Goal: Book appointment/travel/reservation

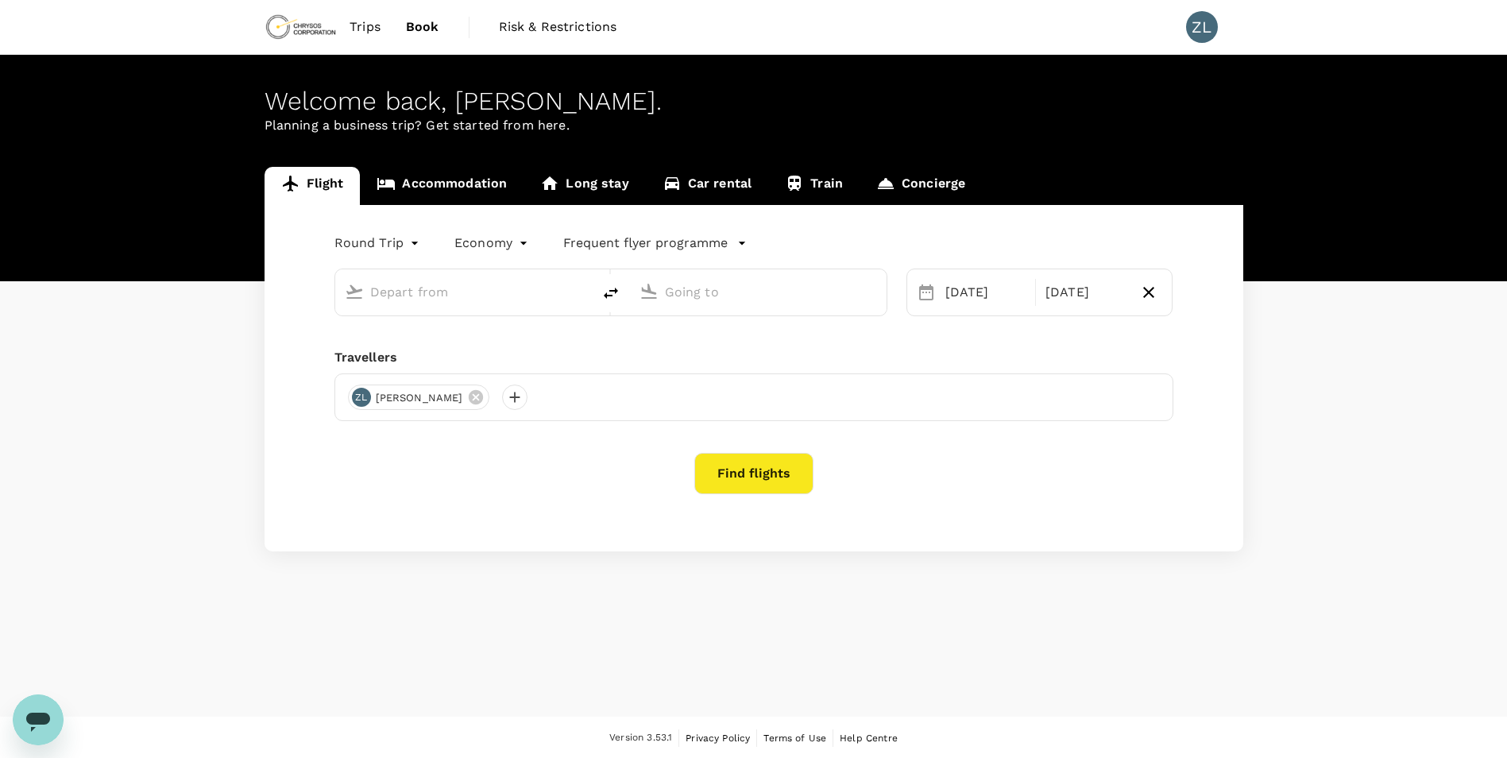
type input "Beijing Capital Intl ([GEOGRAPHIC_DATA])"
type input "Adelaide (ADL)"
type input "Beijing Capital Intl ([GEOGRAPHIC_DATA])"
type input "Adelaide (ADL)"
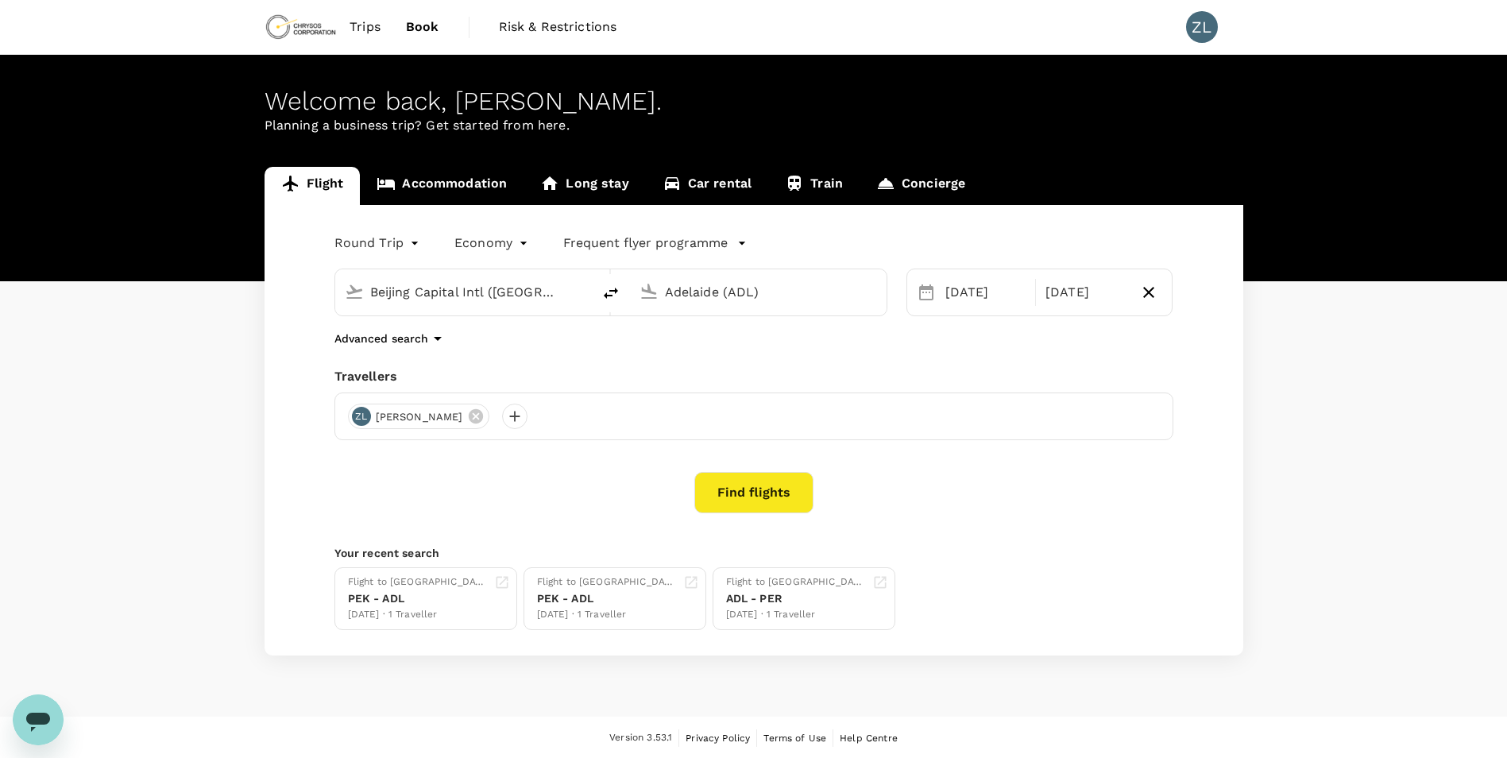
click at [775, 496] on button "Find flights" at bounding box center [753, 492] width 119 height 41
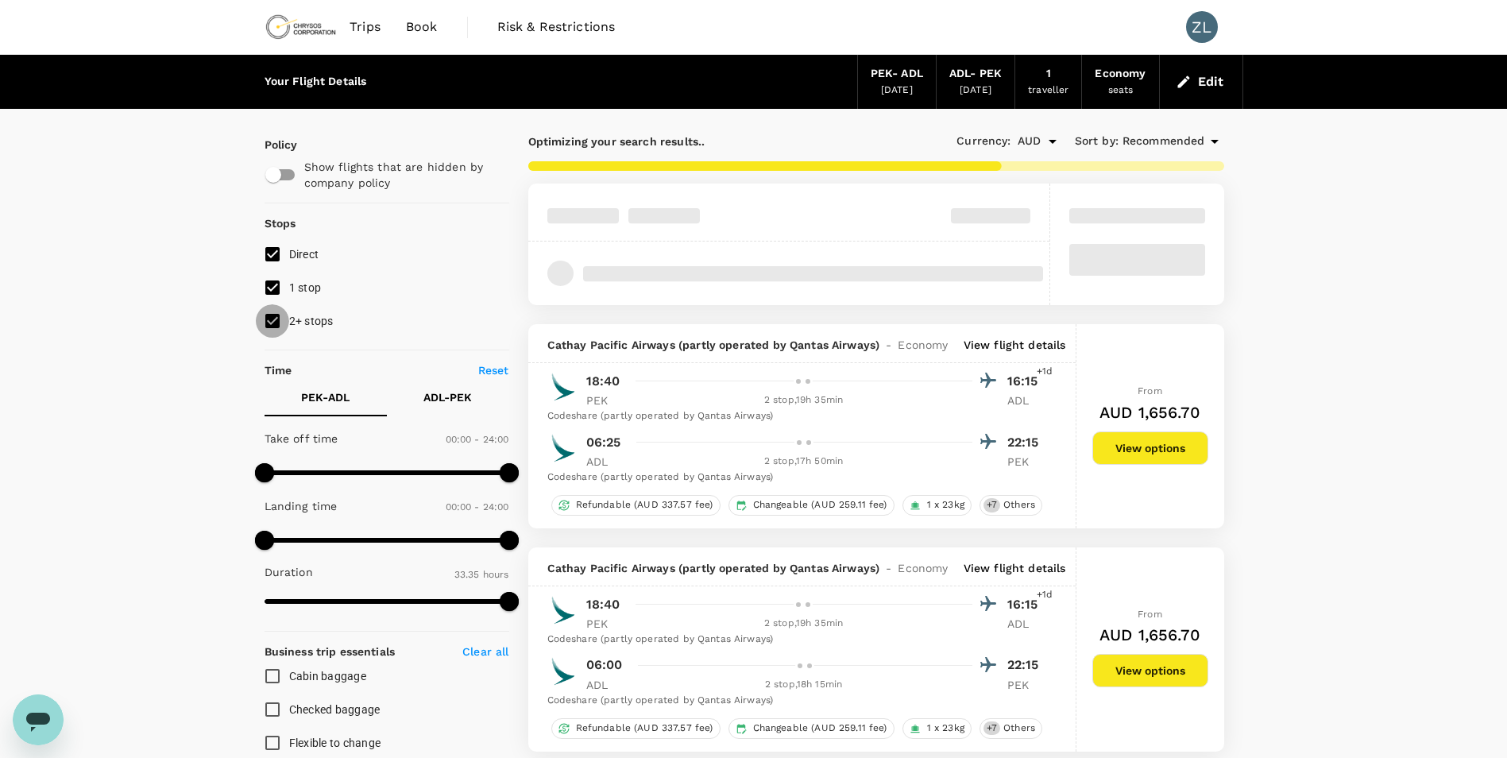
click at [269, 319] on input "2+ stops" at bounding box center [272, 320] width 33 height 33
checkbox input "false"
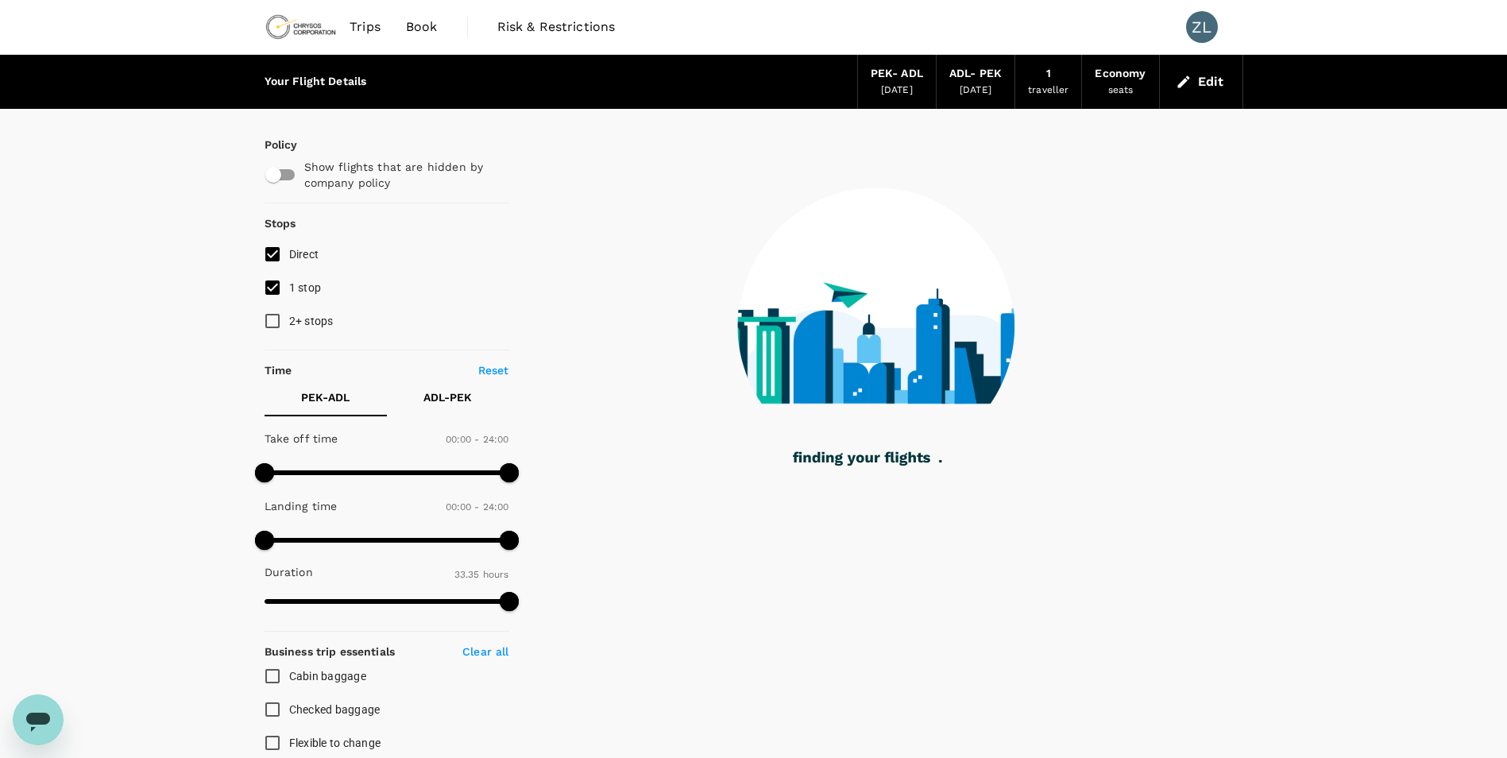
type input "2240"
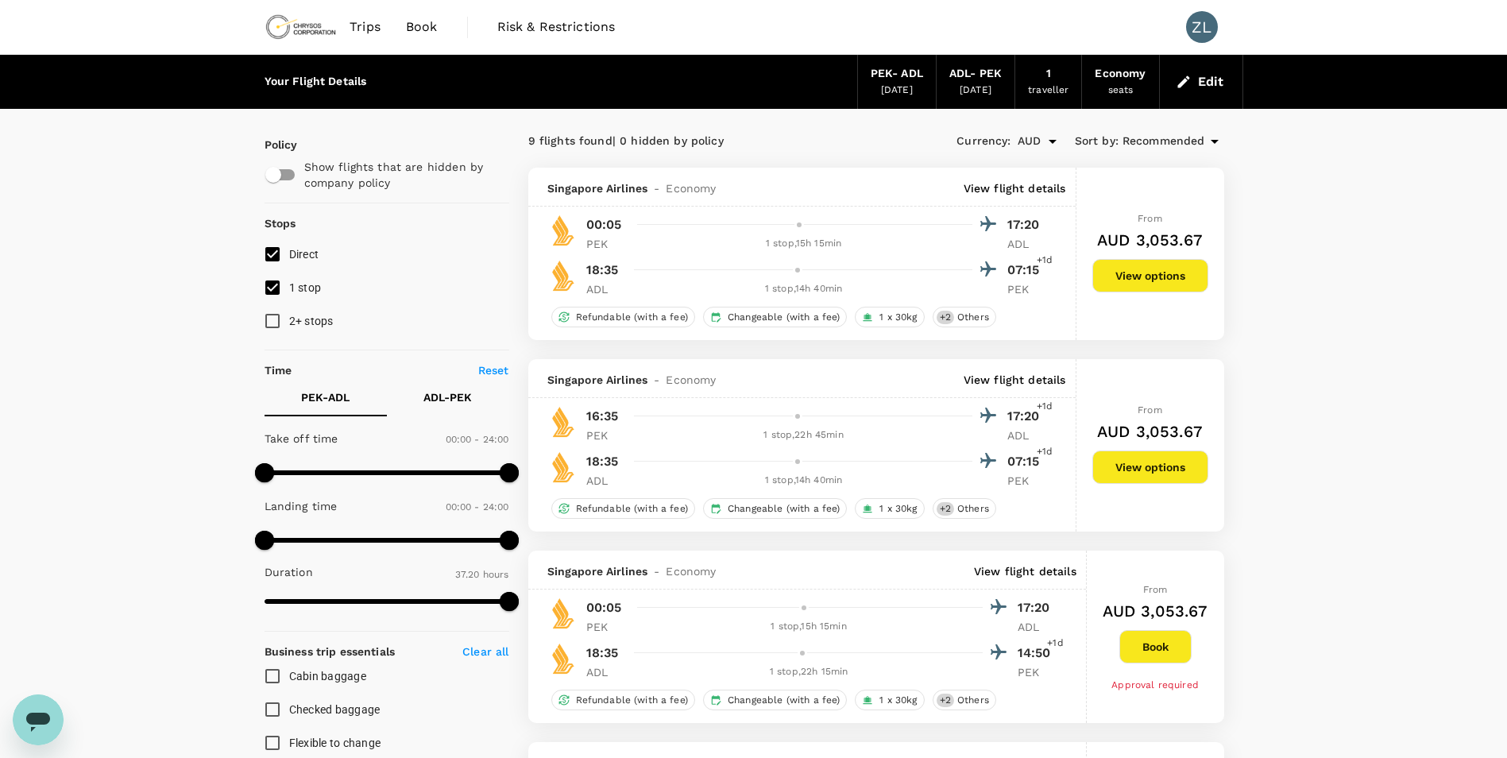
click at [318, 319] on span "2+ stops" at bounding box center [311, 321] width 44 height 13
click at [289, 319] on input "2+ stops" at bounding box center [272, 320] width 33 height 33
checkbox input "true"
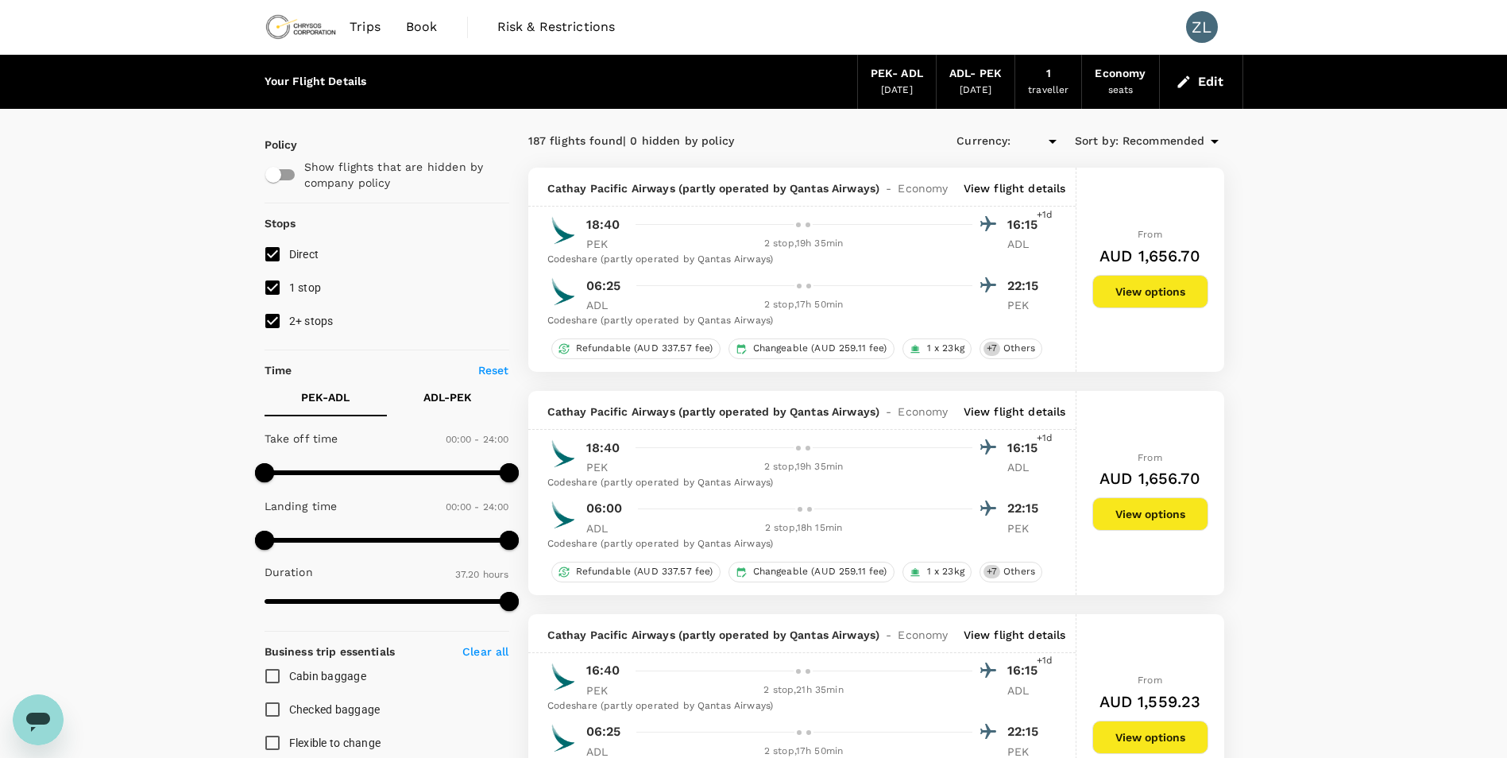
type input "AUD"
click at [1018, 192] on p "View flight details" at bounding box center [1015, 188] width 102 height 16
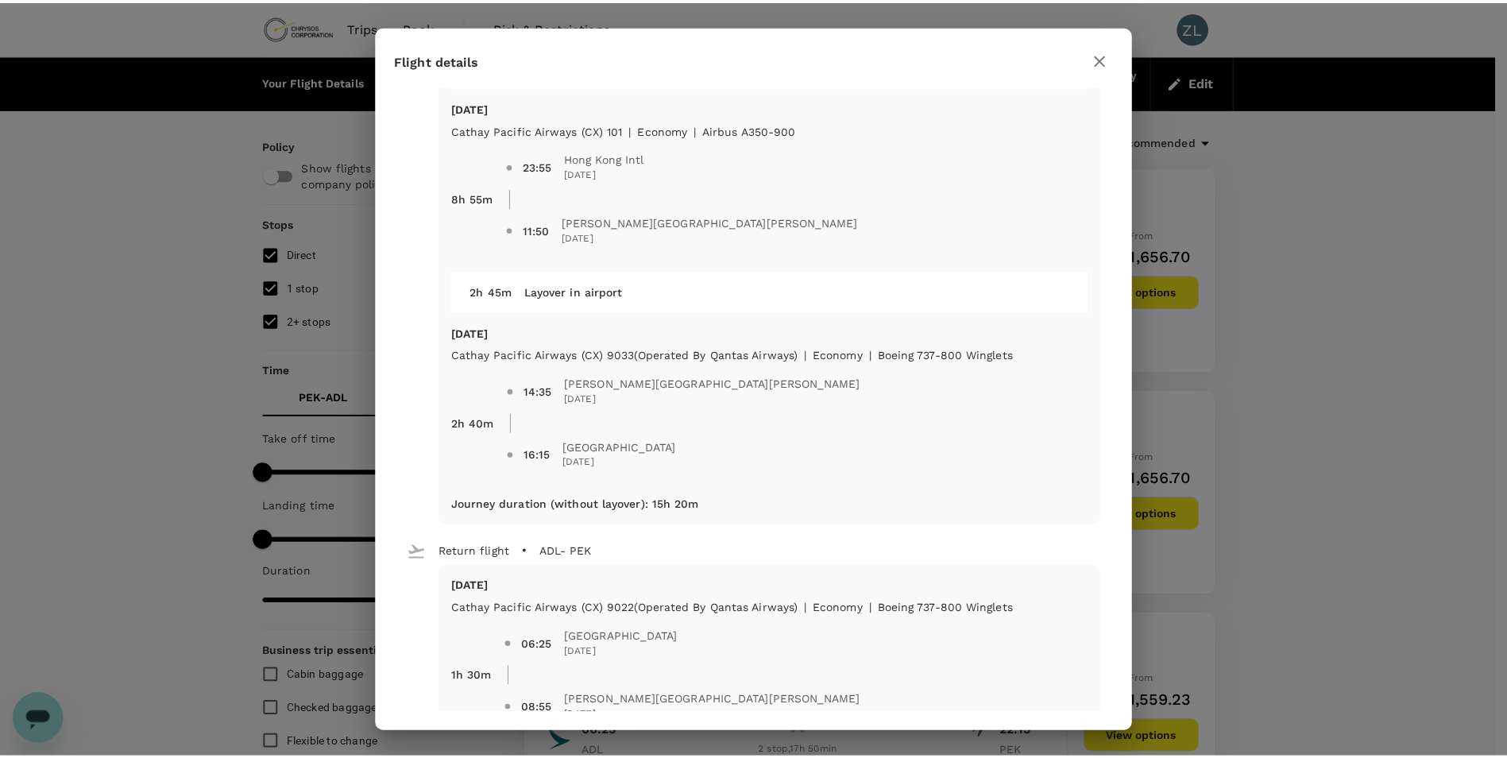
scroll to position [318, 0]
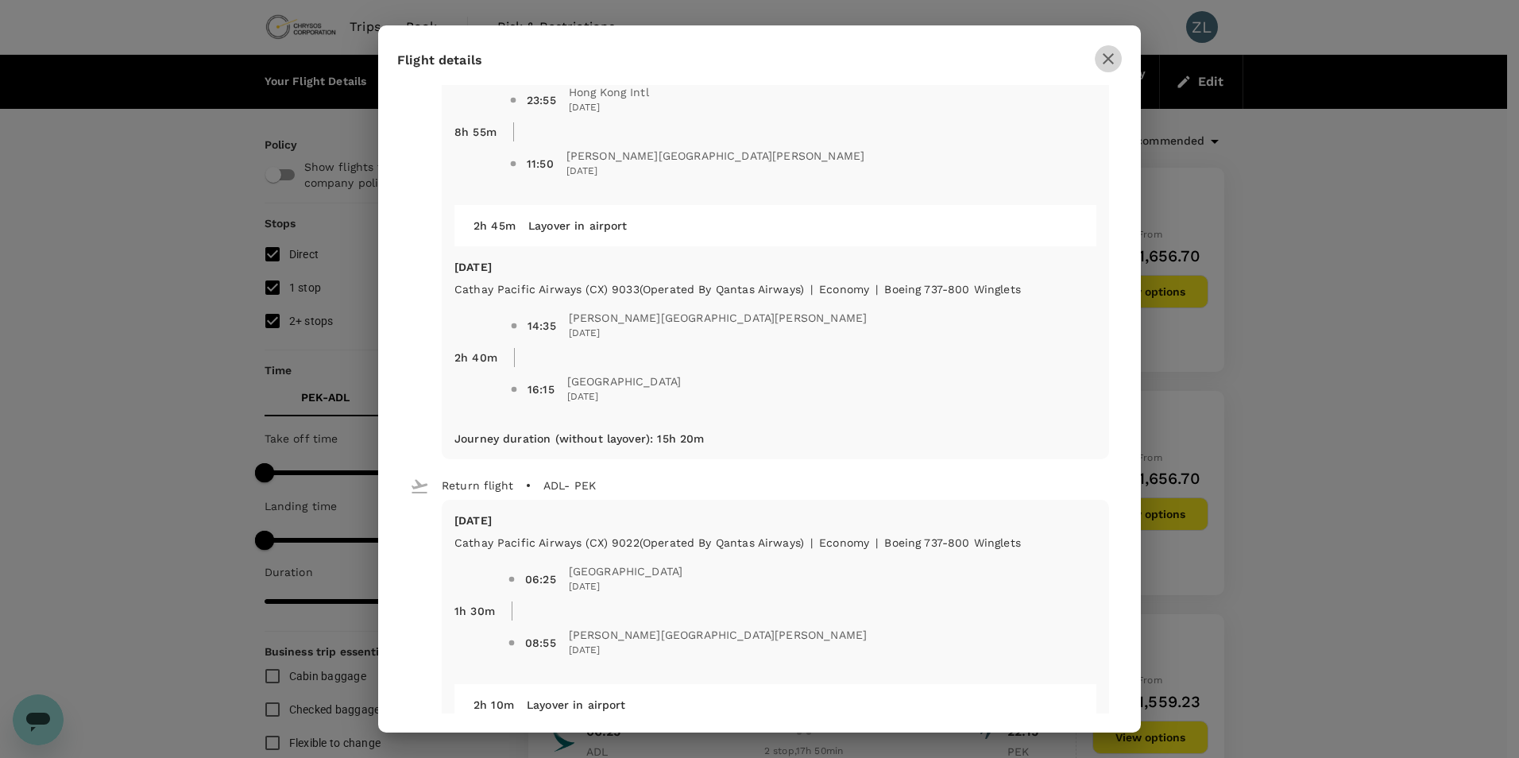
click at [1098, 52] on button "button" at bounding box center [1108, 58] width 27 height 27
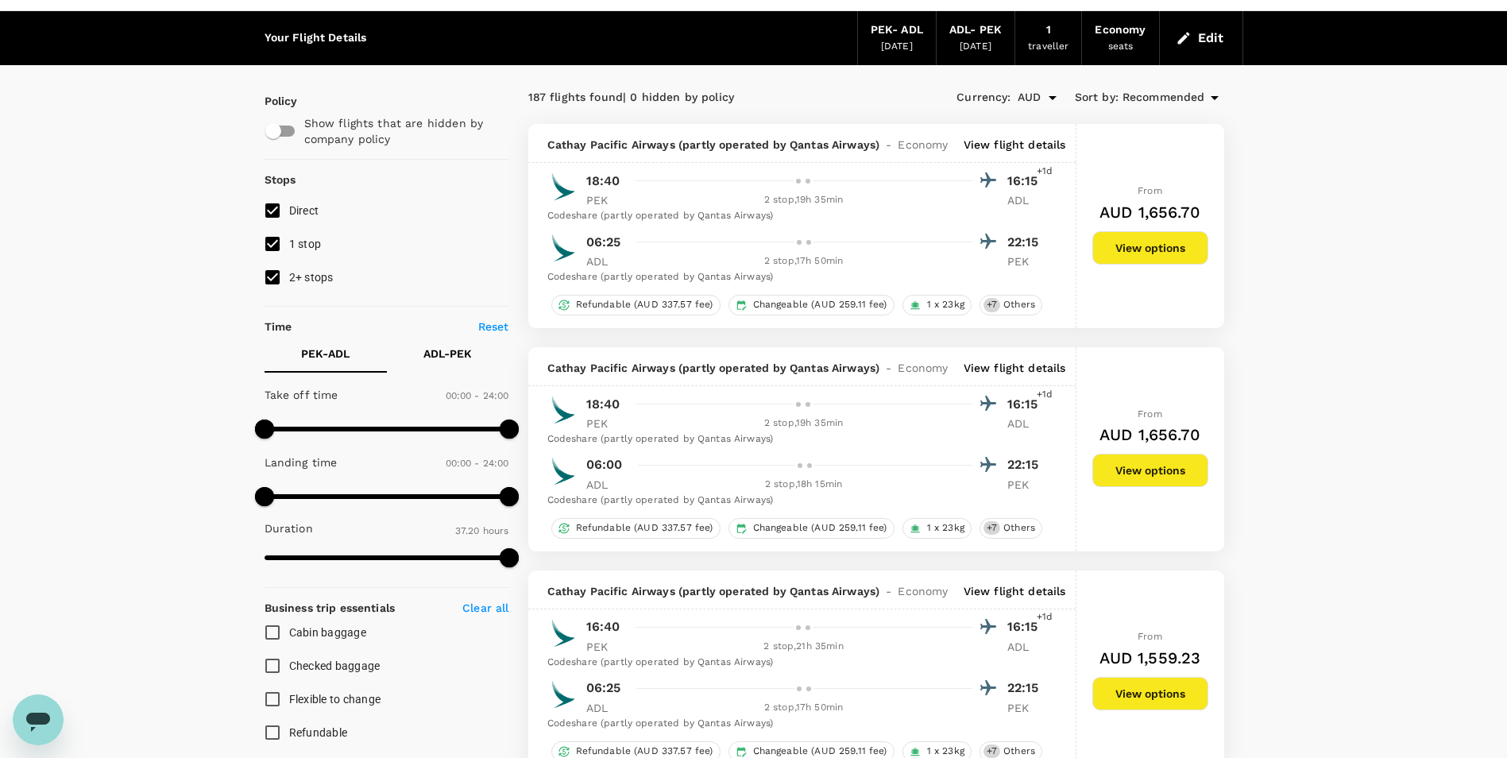
scroll to position [0, 0]
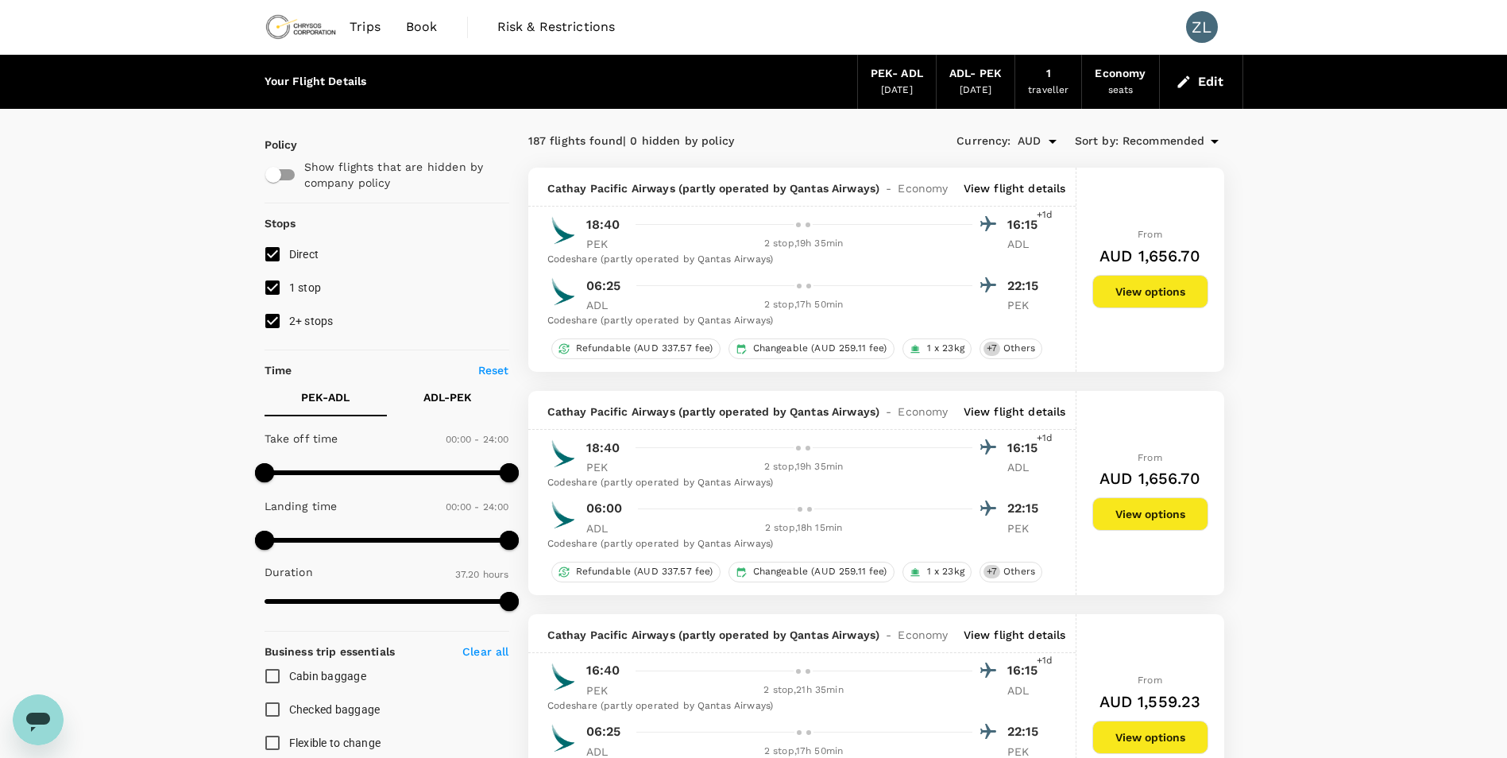
click at [433, 30] on span "Book" at bounding box center [422, 26] width 32 height 19
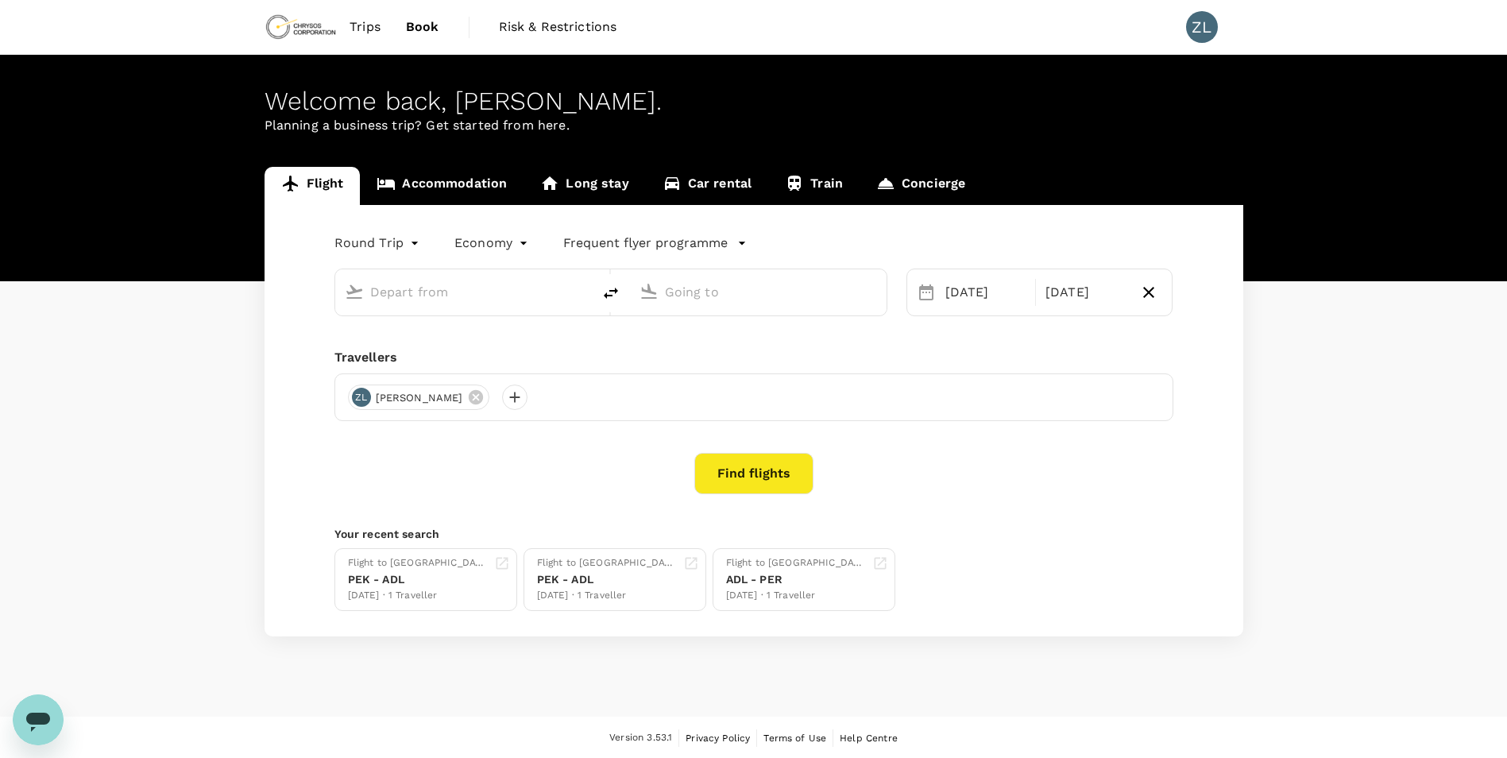
type input "Beijing Capital Intl (PEK)"
type input "Adelaide (ADL)"
type input "Beijing Capital Intl (PEK)"
type input "Adelaide (ADL)"
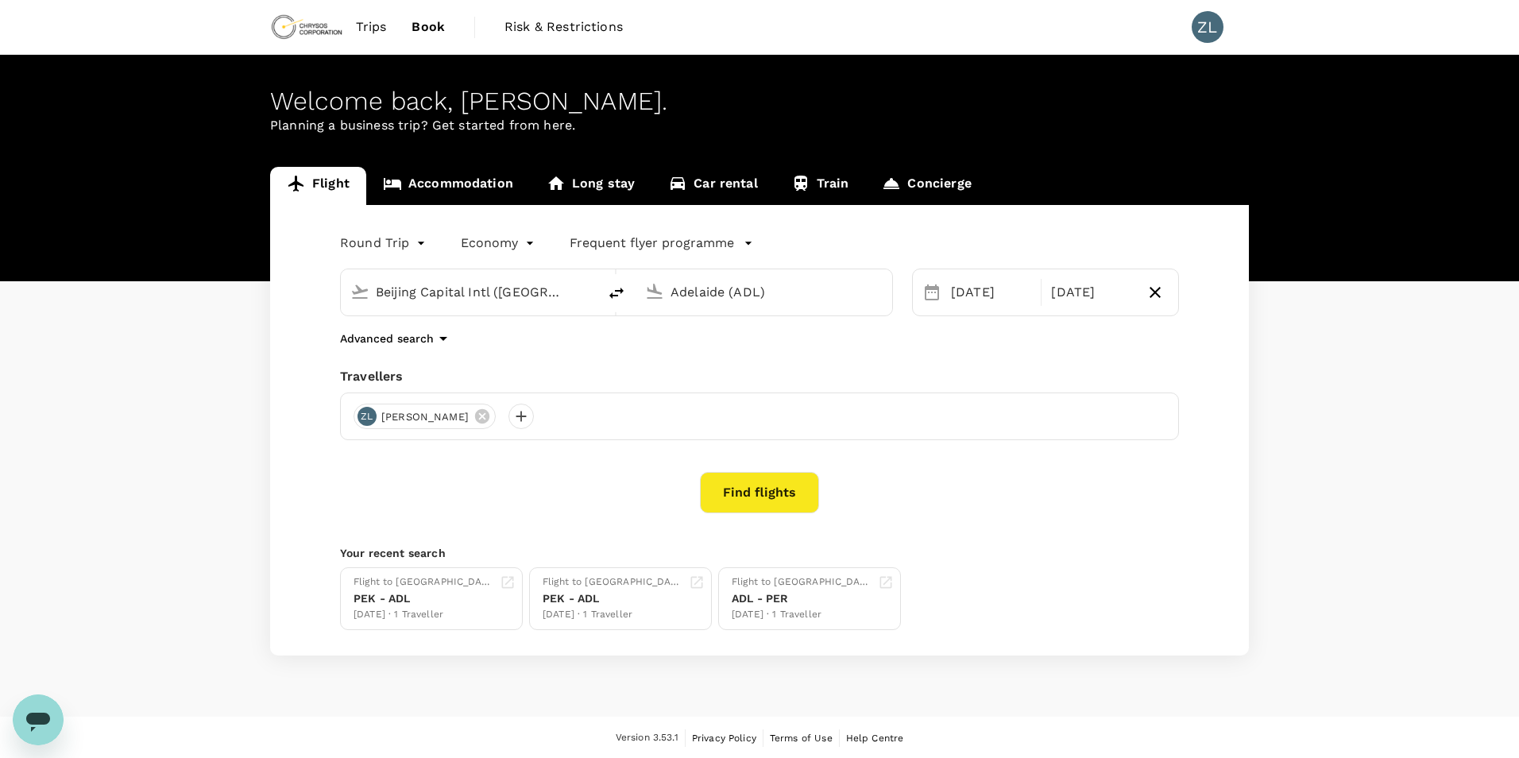
click at [409, 245] on body "Trips Book Risk & Restrictions ZL Welcome back , Zheng . Planning a business tr…" at bounding box center [759, 379] width 1519 height 759
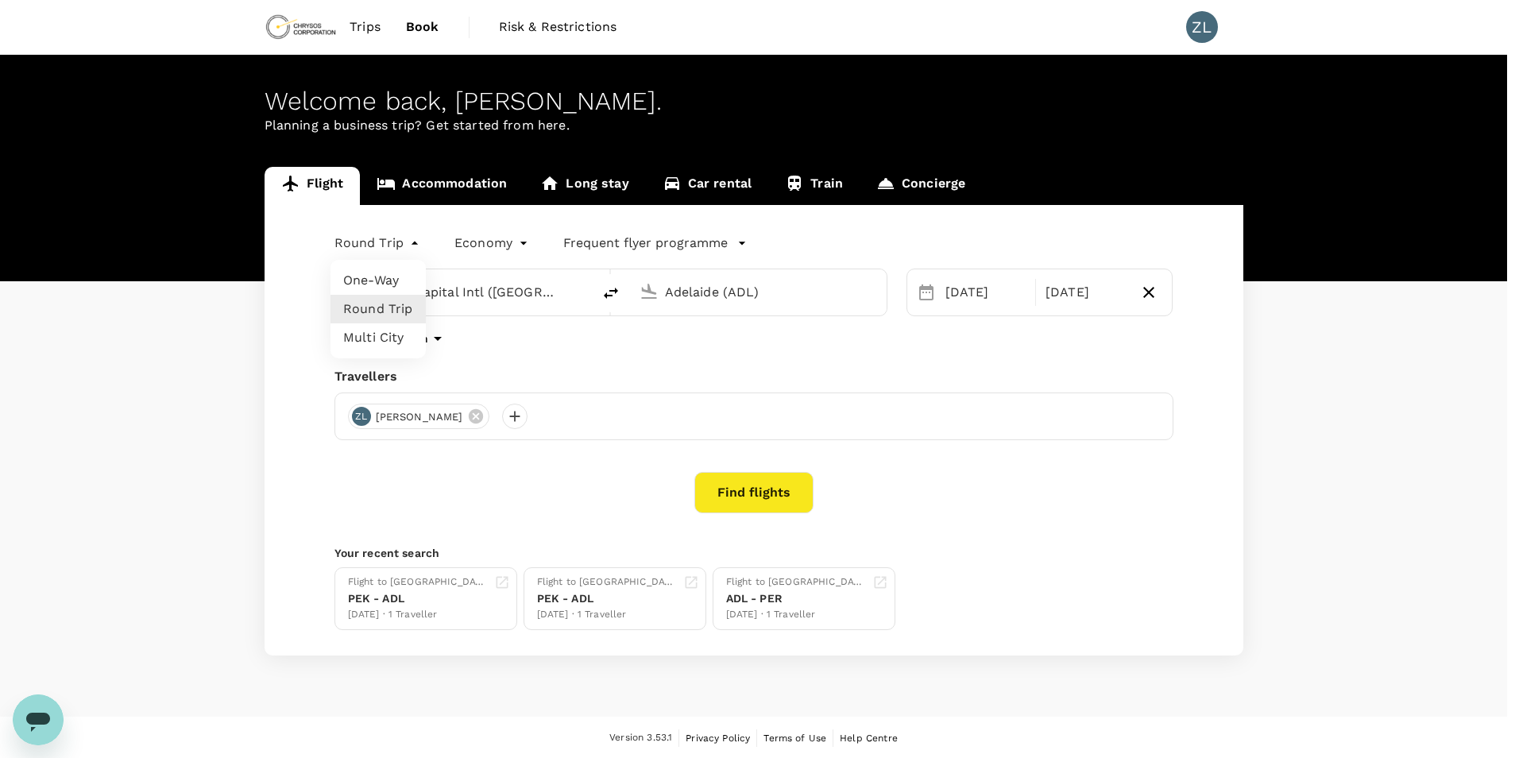
click at [386, 284] on li "One-Way" at bounding box center [377, 280] width 95 height 29
type input "oneway"
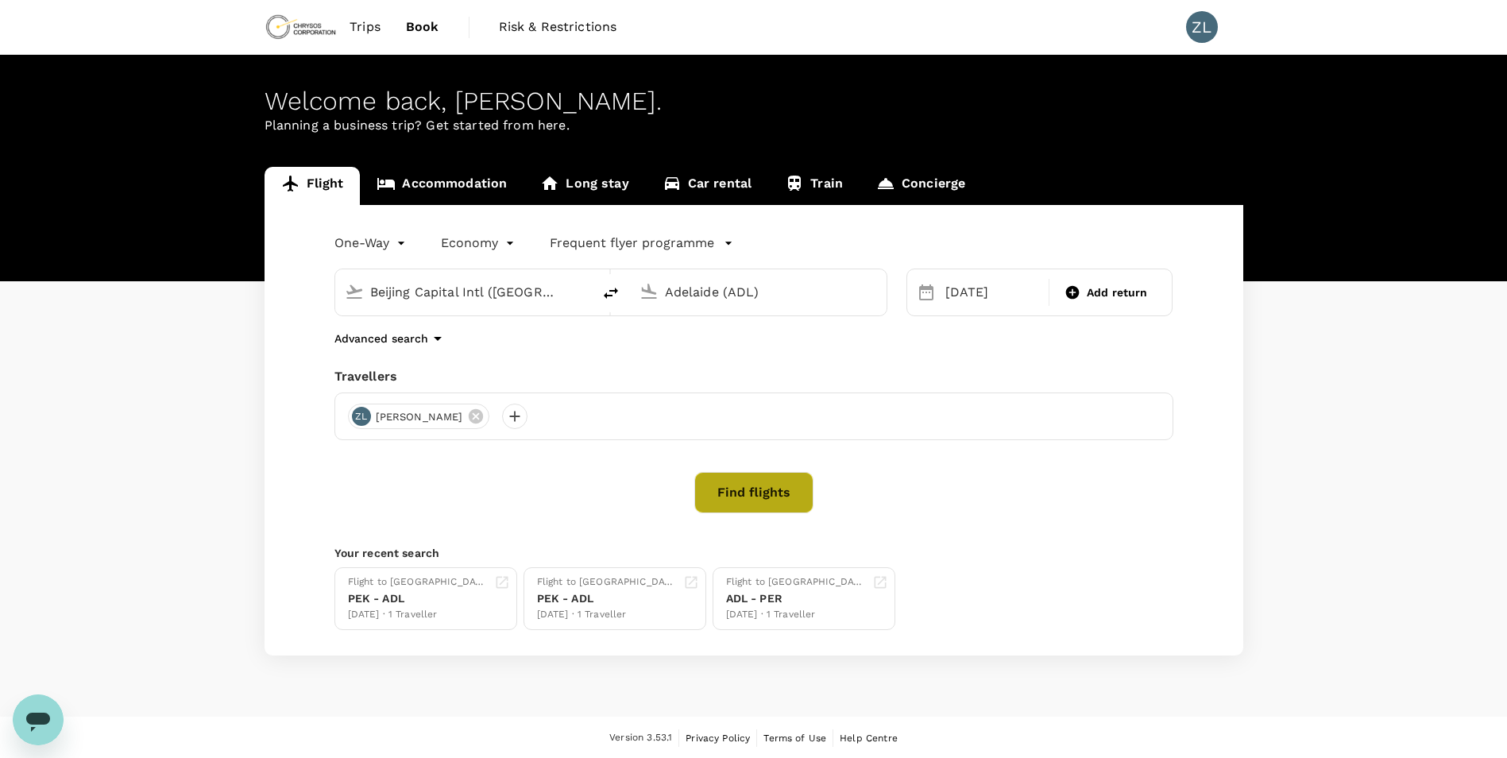
click at [770, 500] on button "Find flights" at bounding box center [753, 492] width 119 height 41
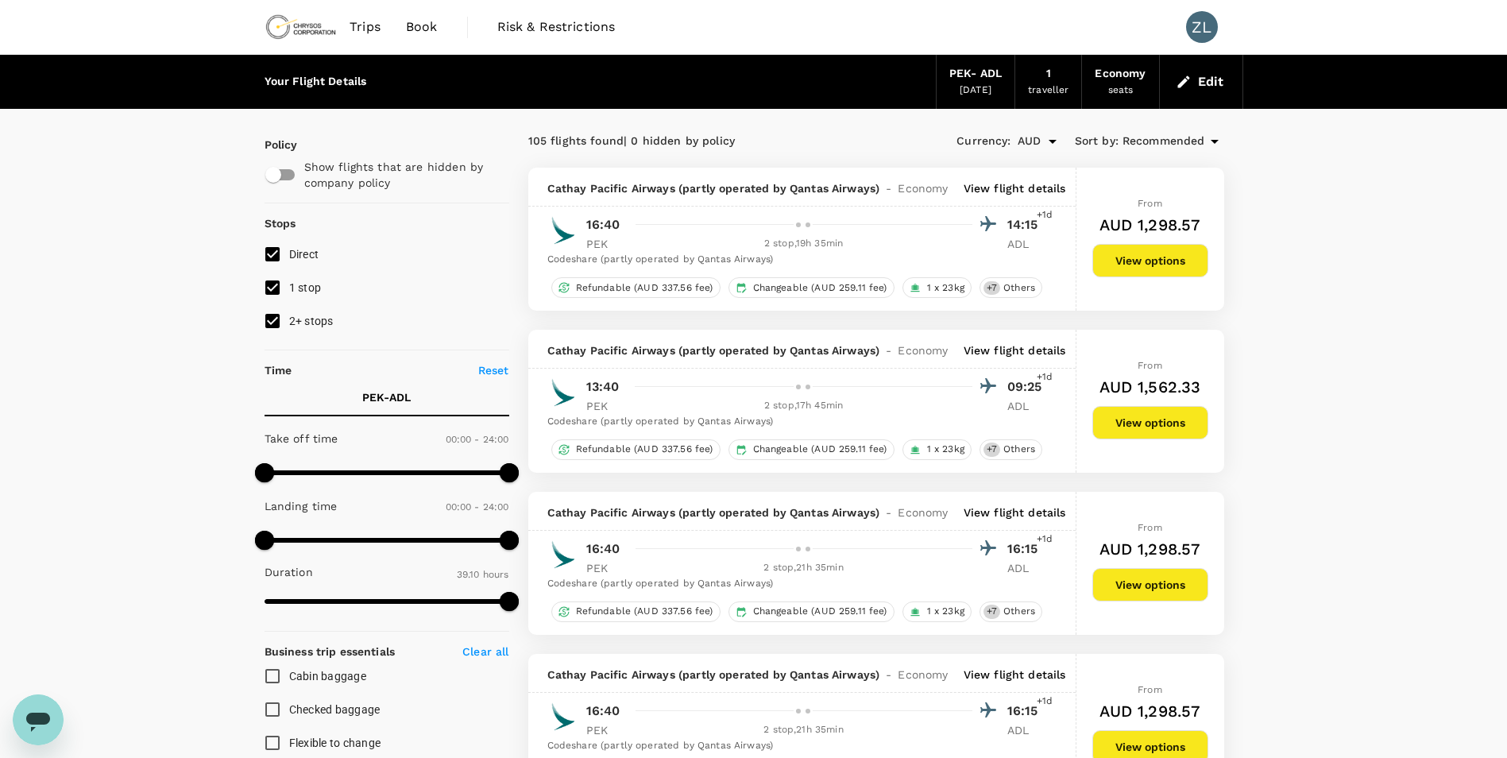
click at [1013, 186] on p "View flight details" at bounding box center [1015, 188] width 102 height 16
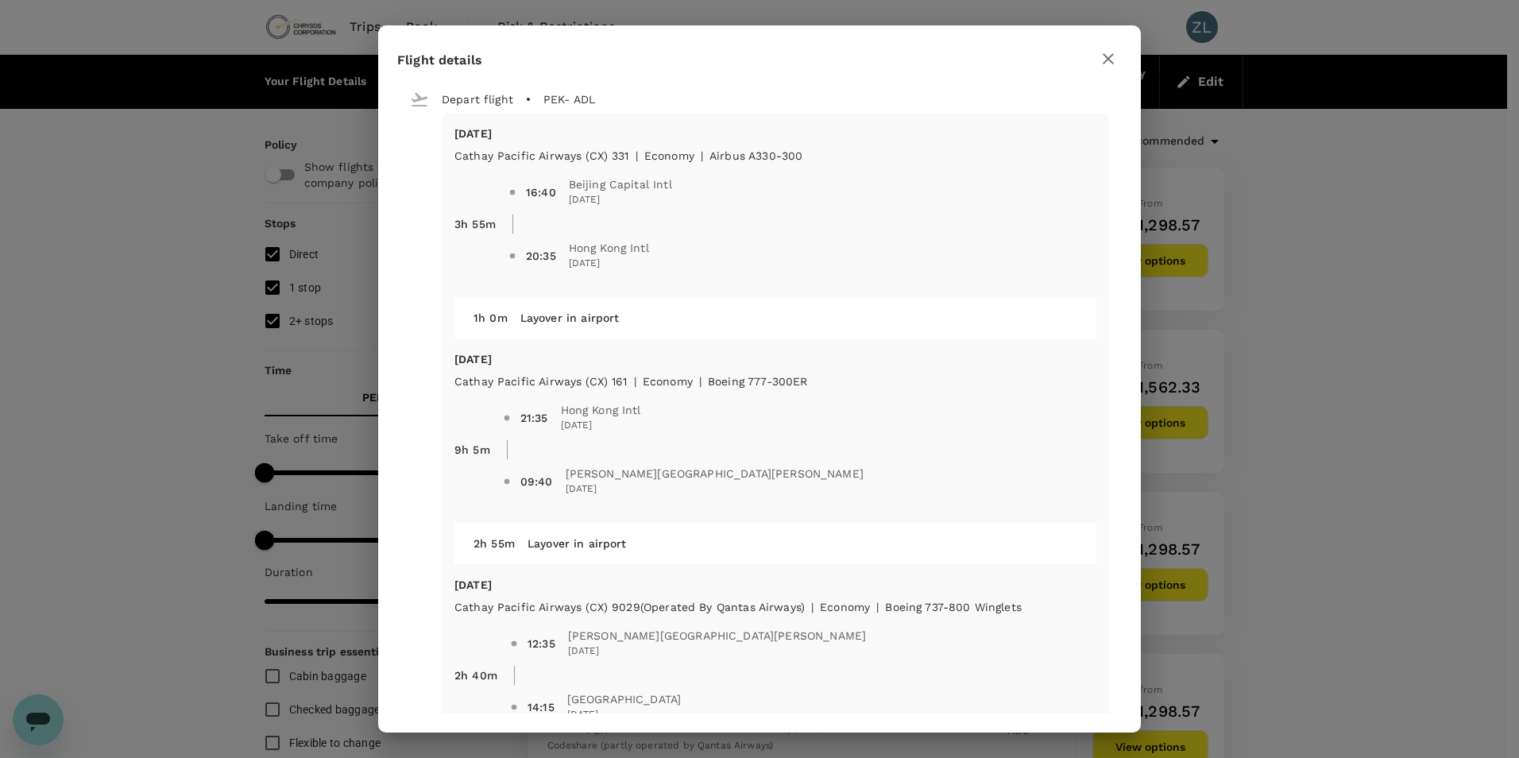
click at [1335, 403] on div "Flight details Depart flight PEK - ADL Sun, 19 Oct Cathay Pacific Airways (CX) …" at bounding box center [759, 379] width 1519 height 758
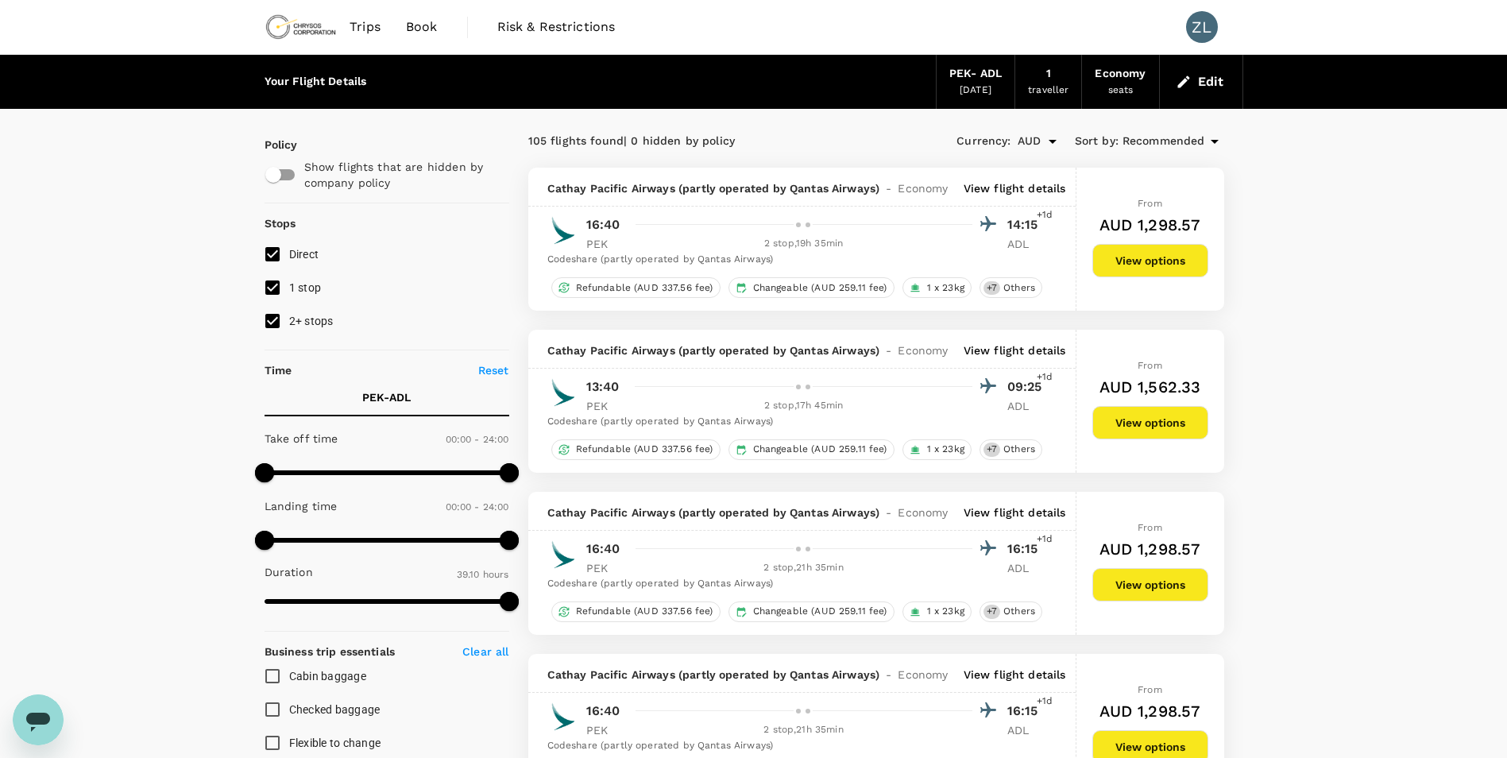
click at [1004, 516] on p "View flight details" at bounding box center [1015, 512] width 102 height 16
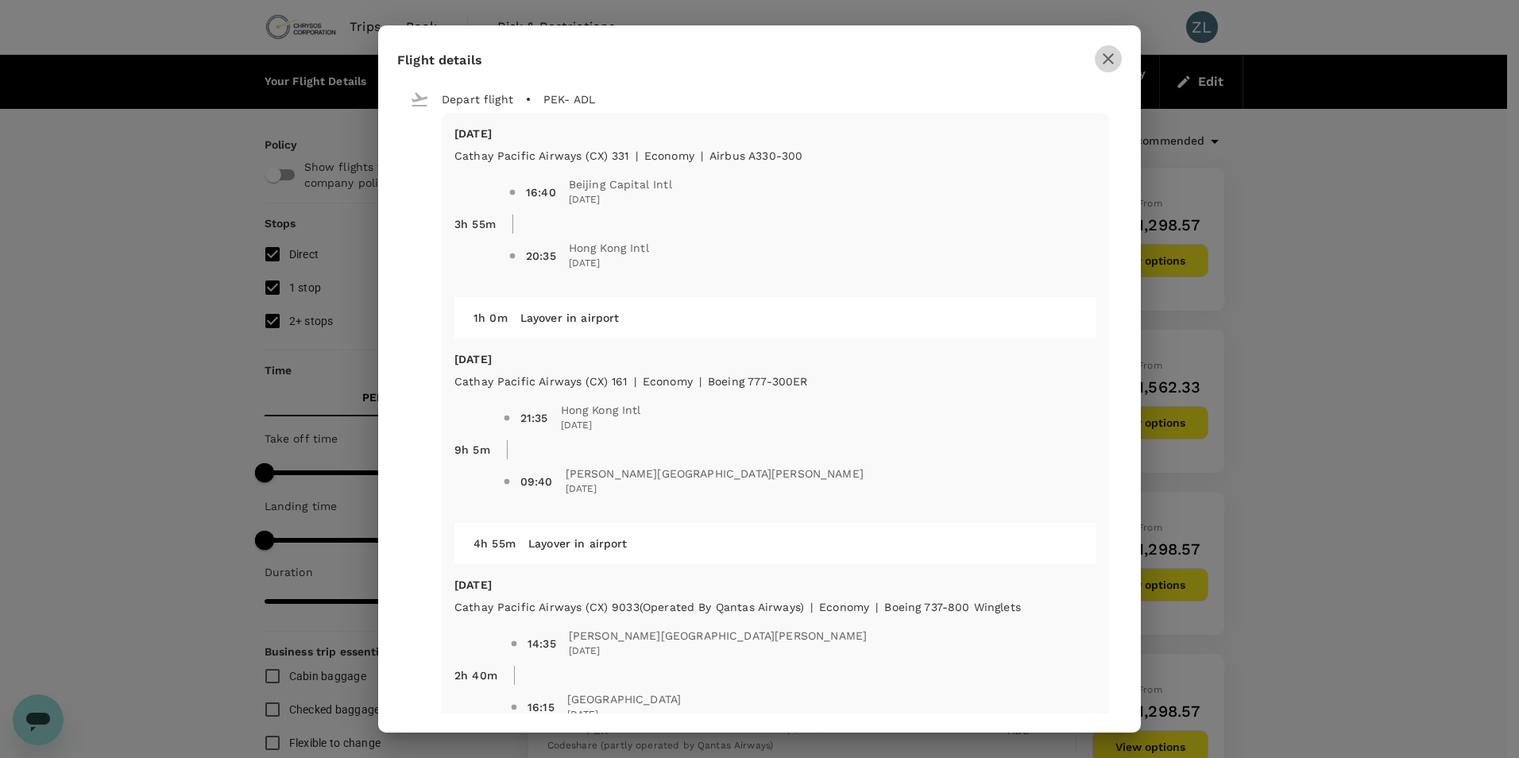
click at [1102, 51] on icon "button" at bounding box center [1108, 58] width 19 height 19
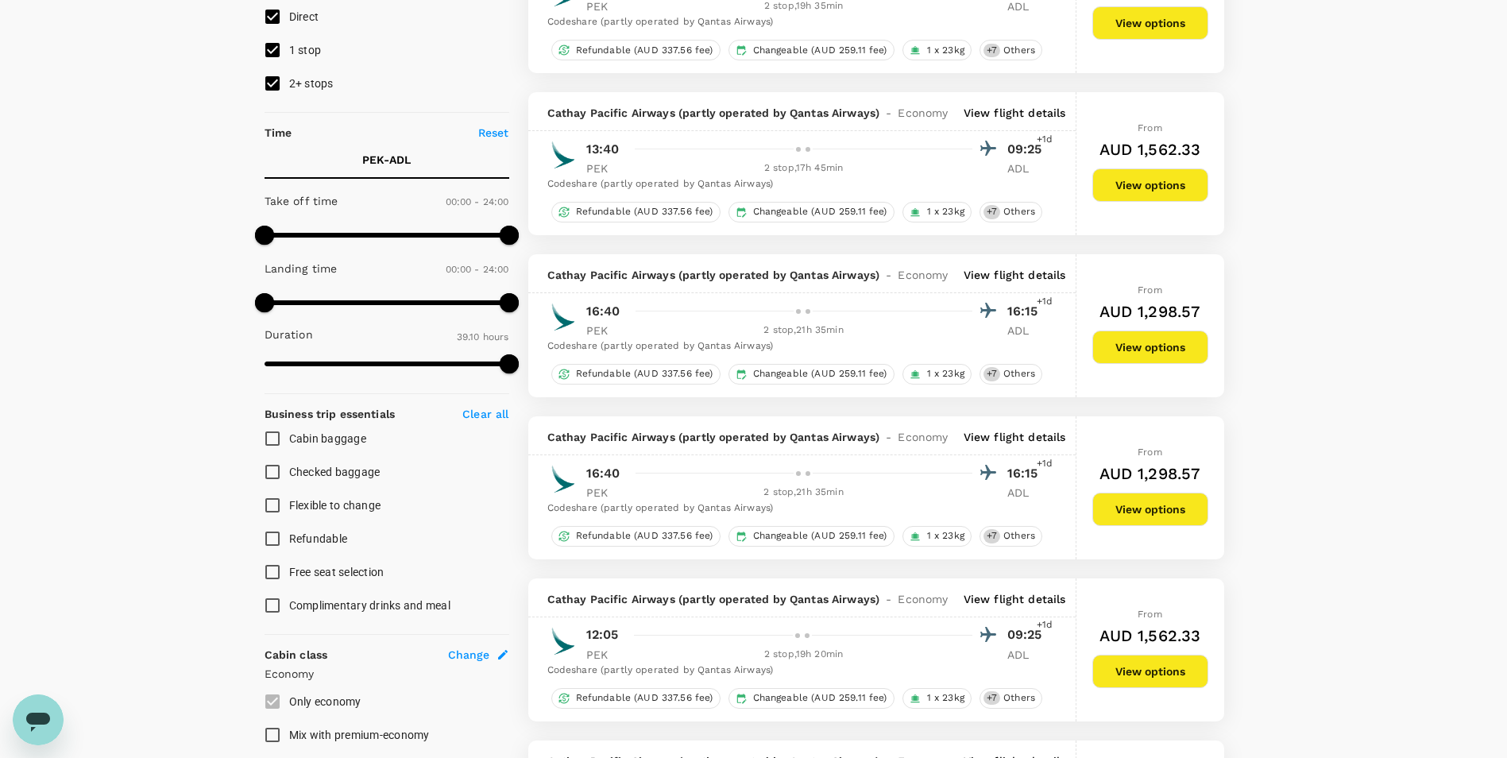
scroll to position [238, 0]
click at [999, 437] on p "View flight details" at bounding box center [1015, 436] width 102 height 16
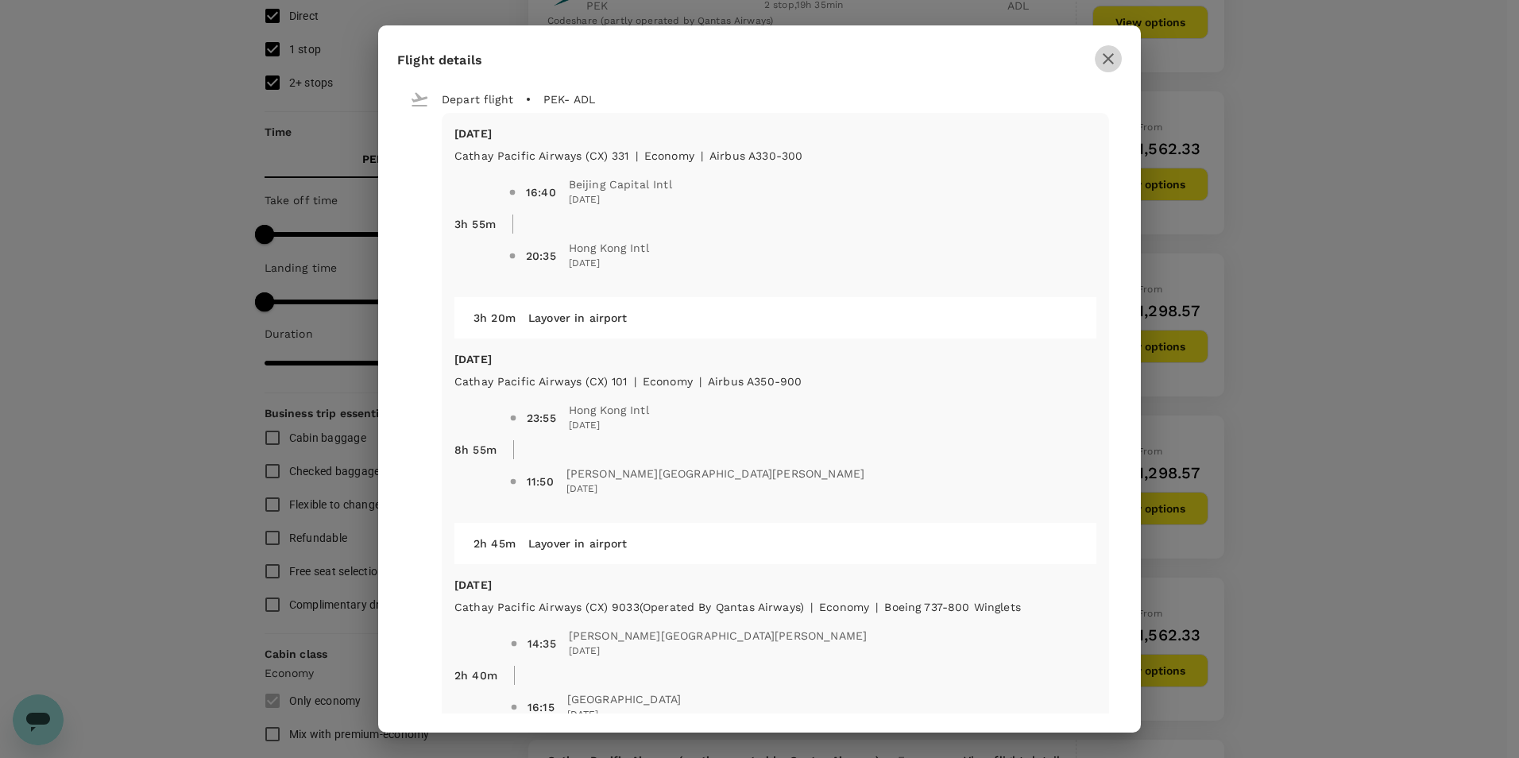
click at [1107, 58] on icon "button" at bounding box center [1108, 58] width 11 height 11
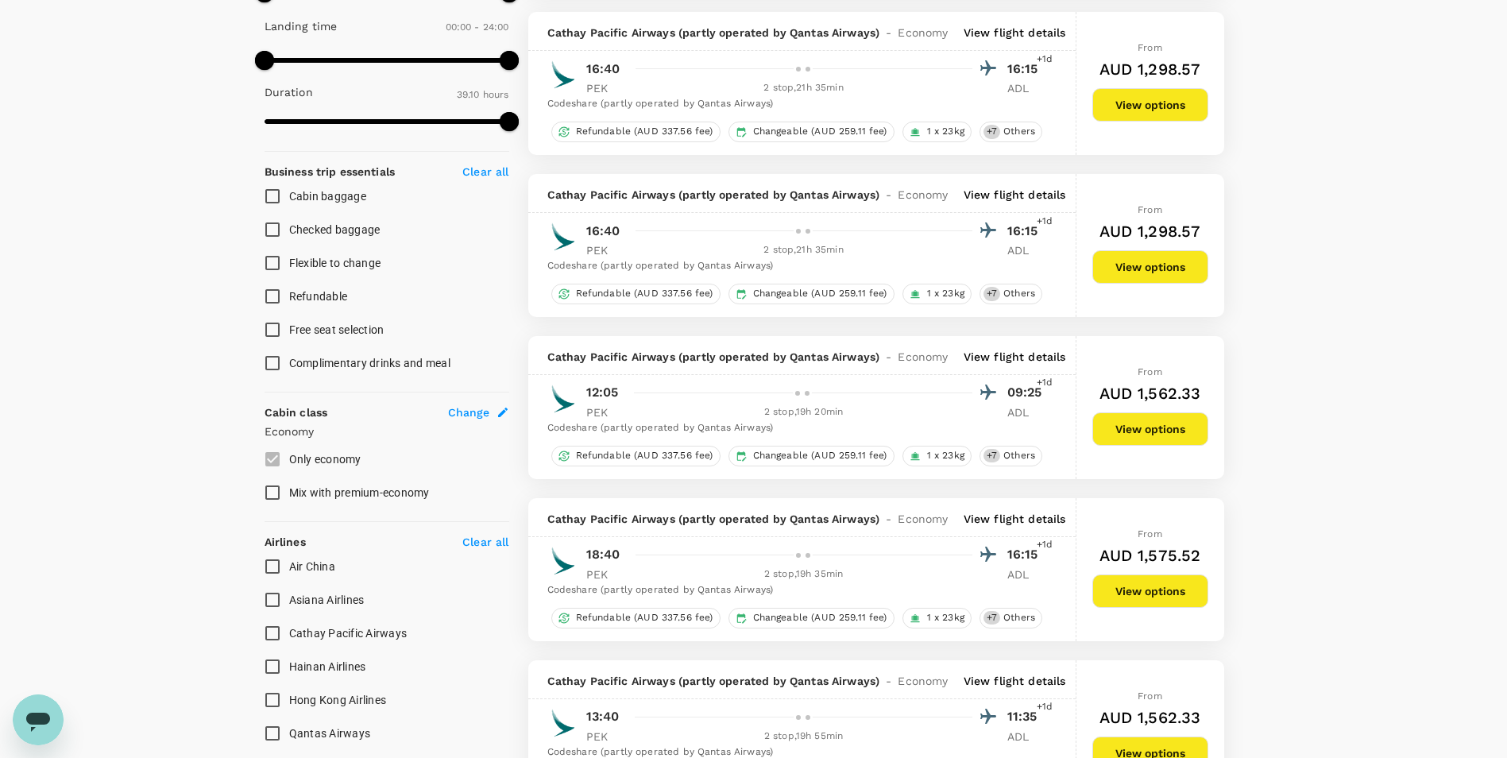
scroll to position [556, 0]
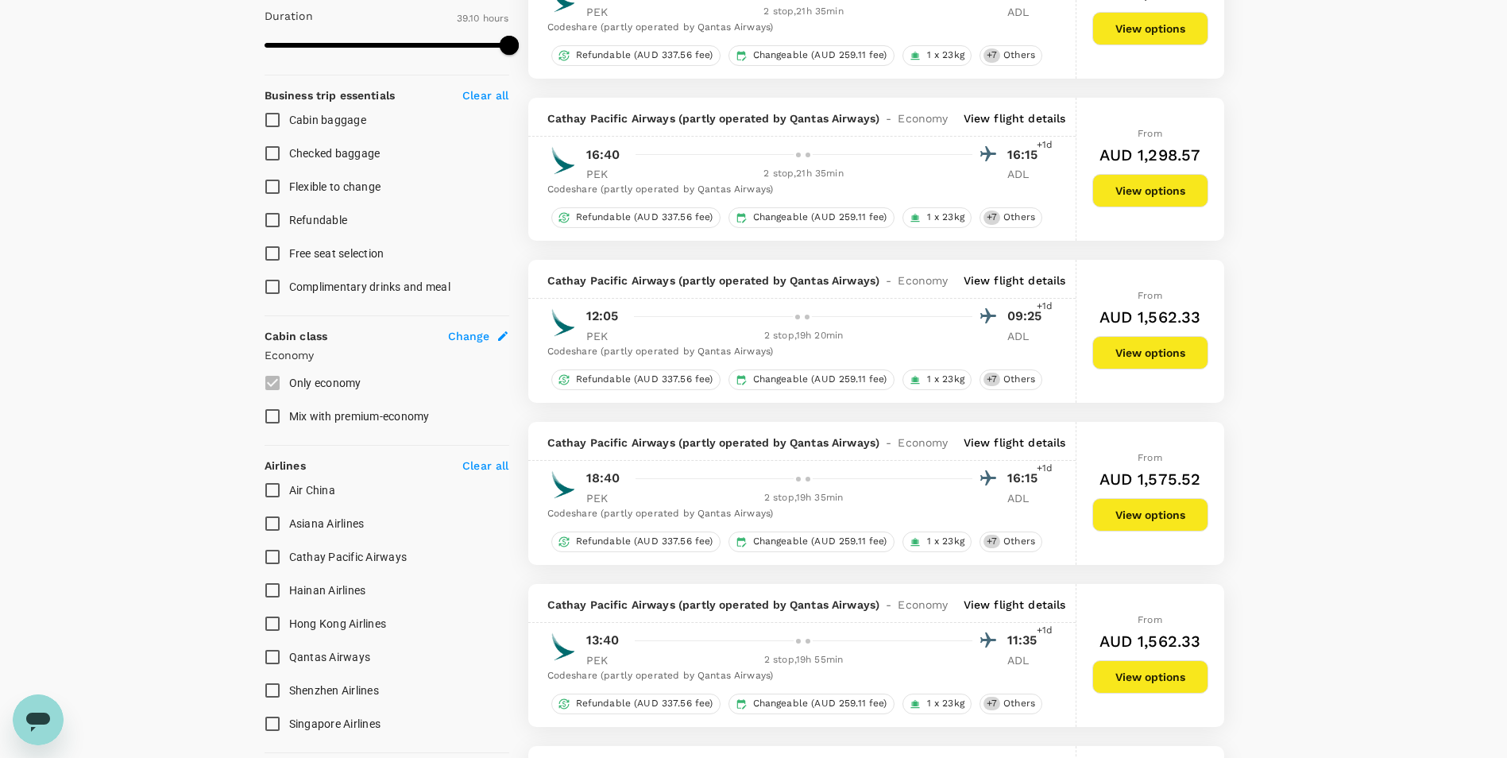
click at [1026, 435] on p "View flight details" at bounding box center [1015, 443] width 102 height 16
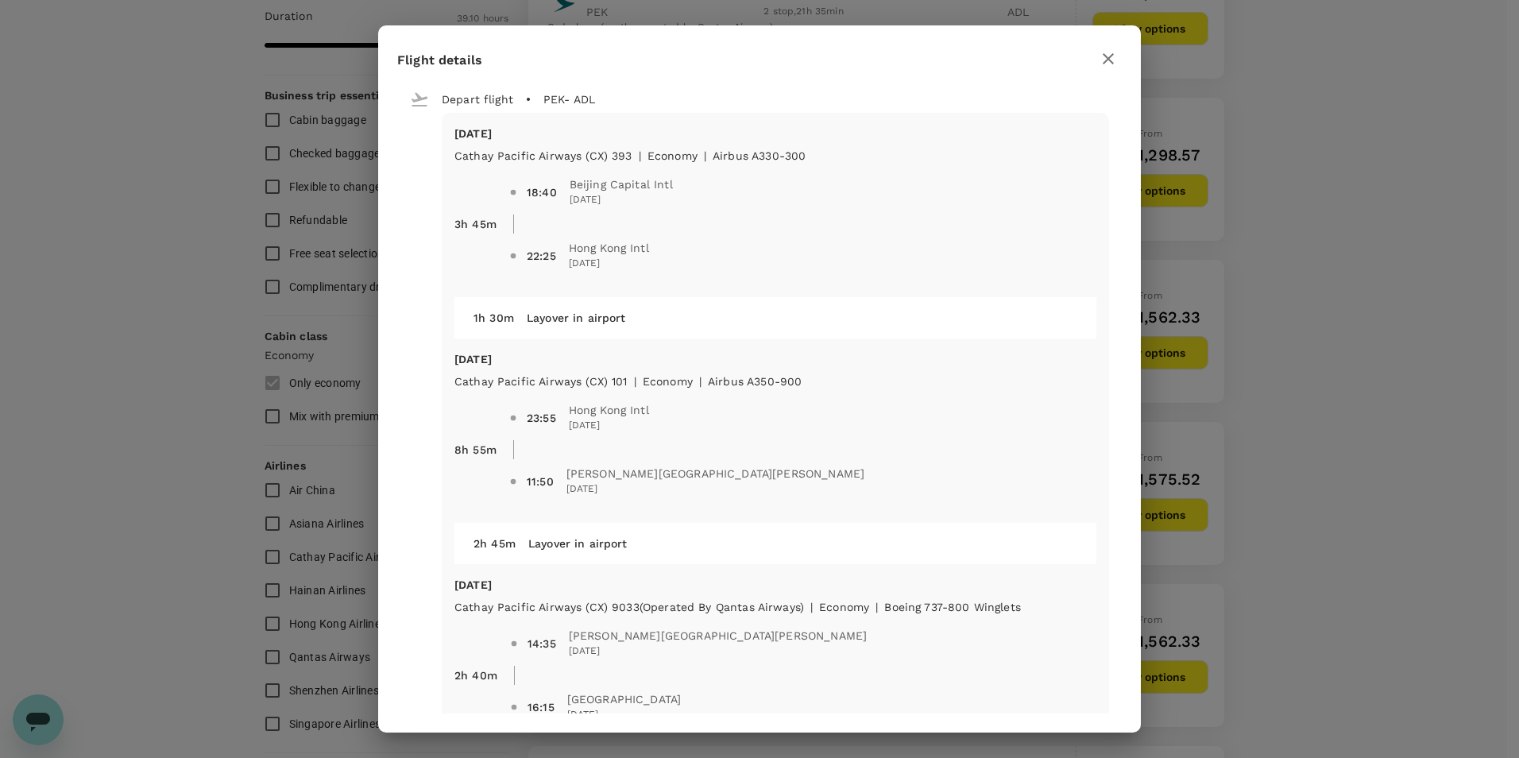
click at [1118, 60] on button "button" at bounding box center [1108, 58] width 27 height 27
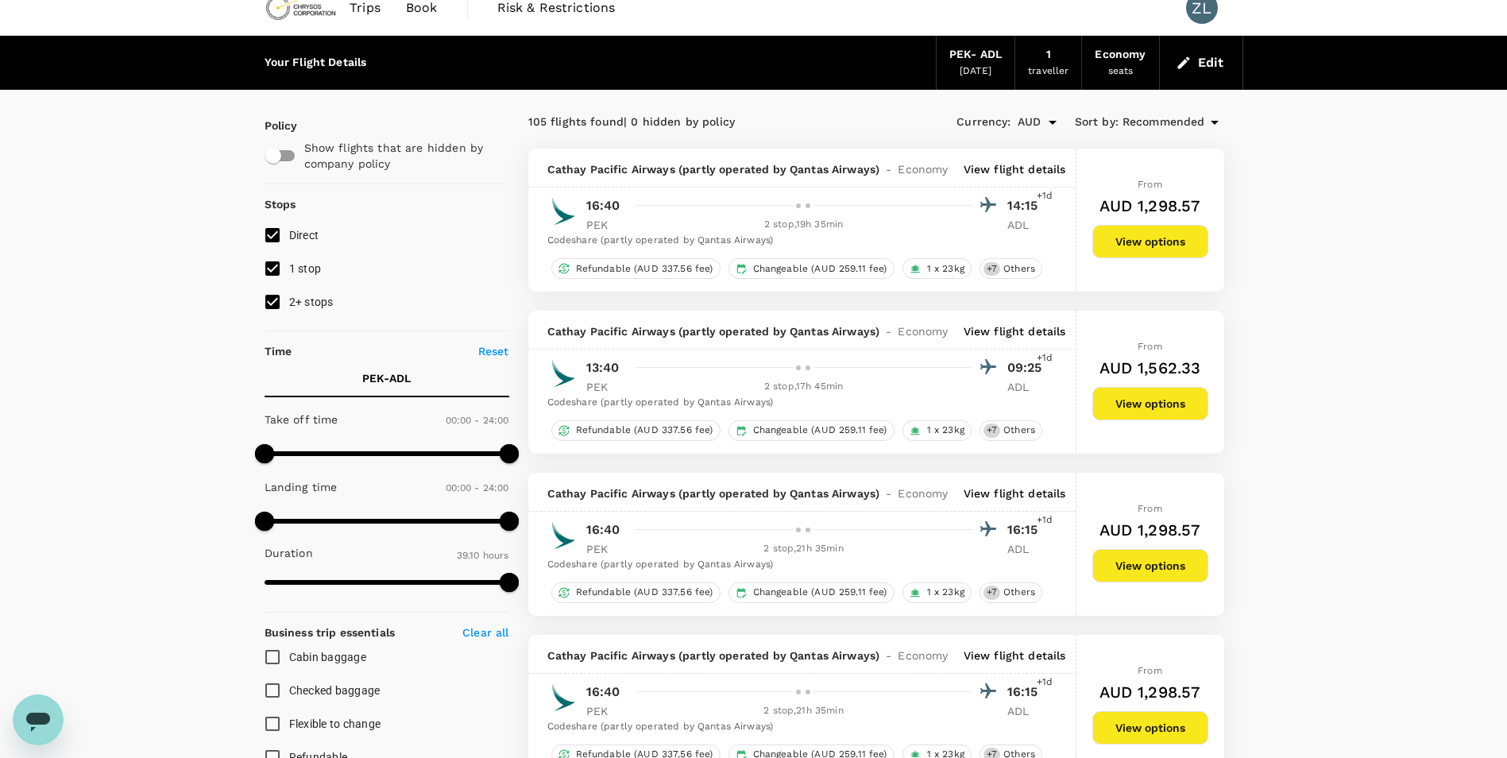
scroll to position [0, 0]
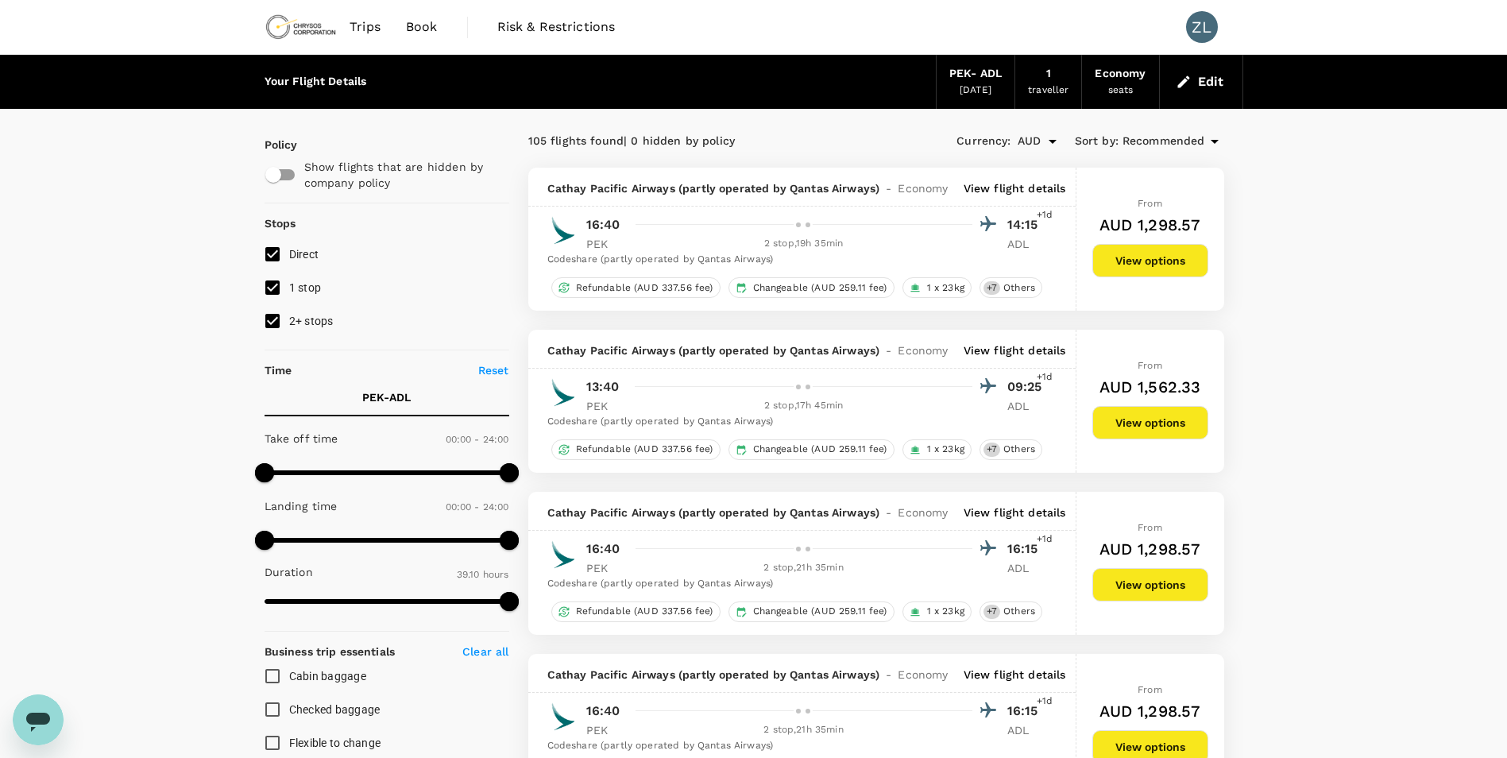
click at [435, 24] on span "Book" at bounding box center [422, 26] width 32 height 19
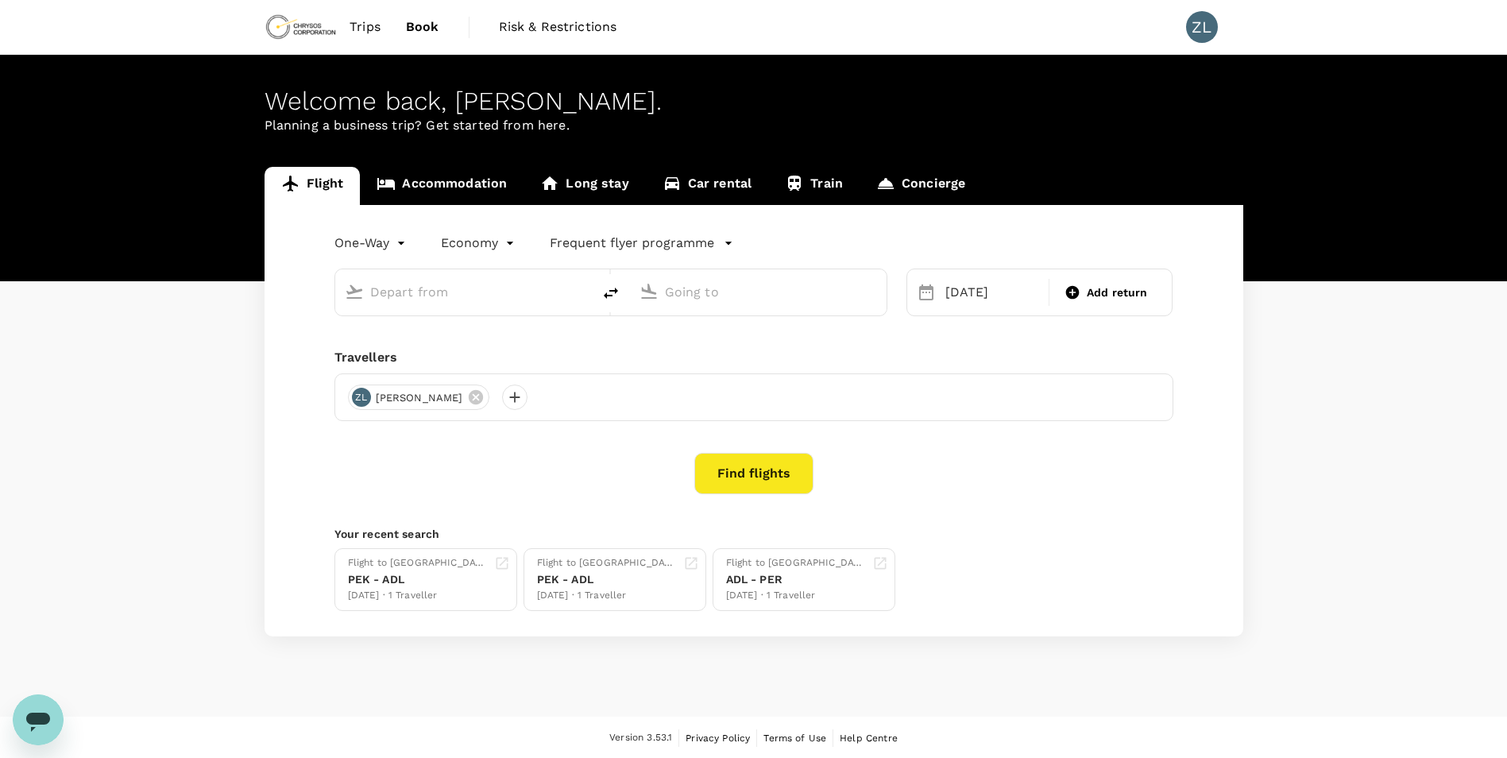
type input "Beijing Capital Intl (PEK)"
type input "Adelaide (ADL)"
type input "Beijing Capital Intl (PEK)"
type input "Adelaide (ADL)"
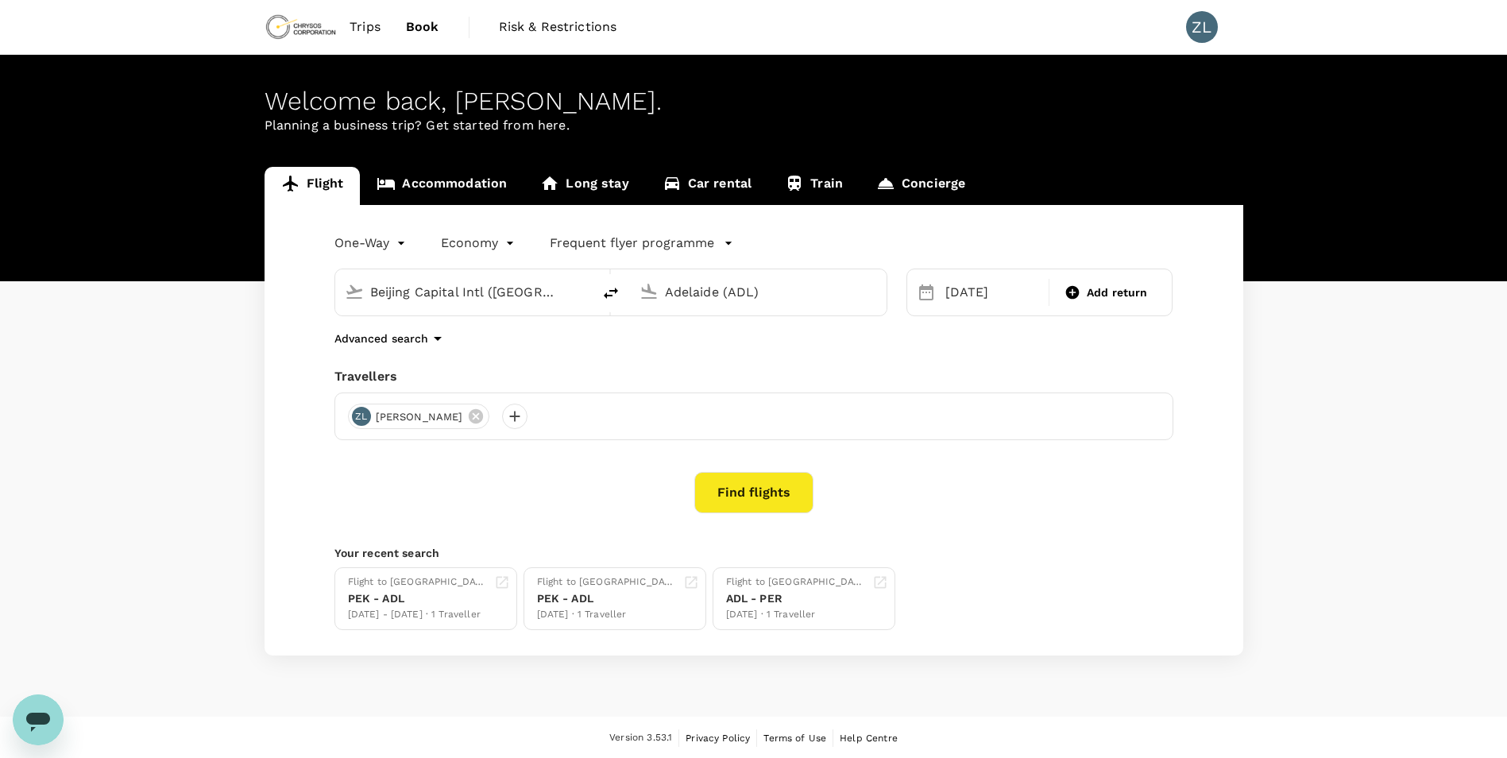
click at [373, 245] on body "Trips Book Risk & Restrictions ZL Welcome back , Zheng . Planning a business tr…" at bounding box center [753, 379] width 1507 height 759
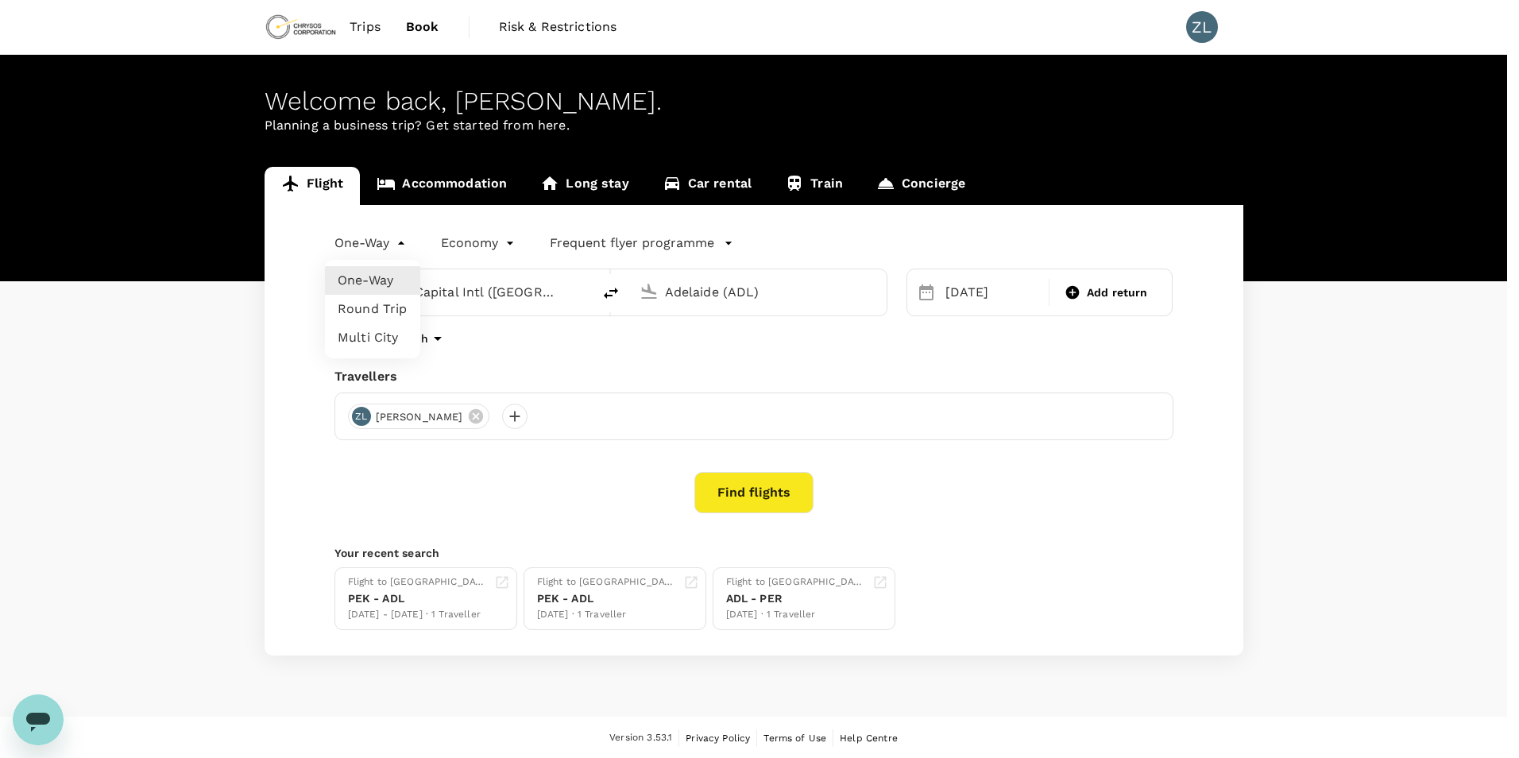
click at [385, 311] on li "Round Trip" at bounding box center [372, 309] width 95 height 29
type input "roundtrip"
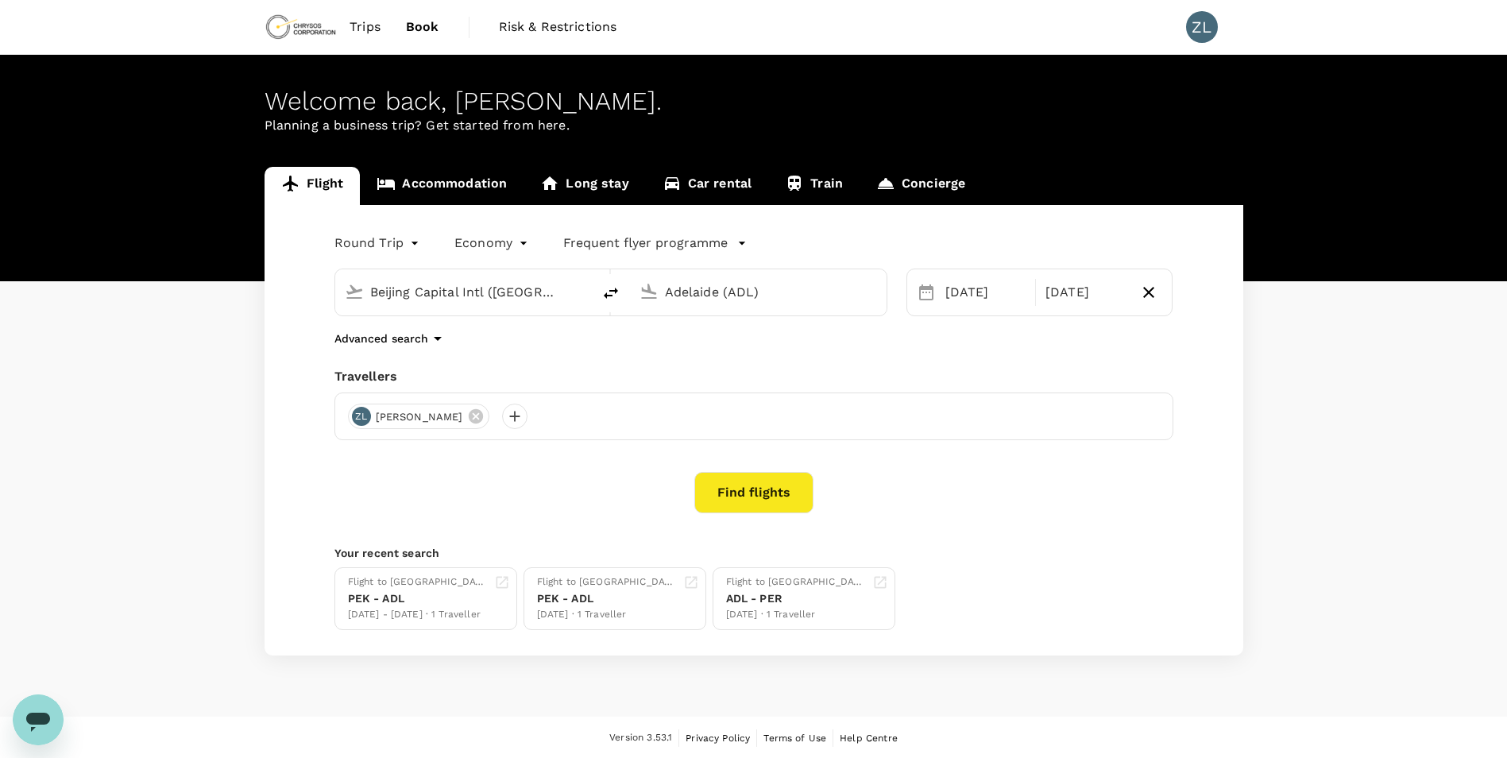
click at [775, 496] on button "Find flights" at bounding box center [753, 492] width 119 height 41
click at [1091, 299] on div "31 Oct" at bounding box center [1085, 292] width 93 height 32
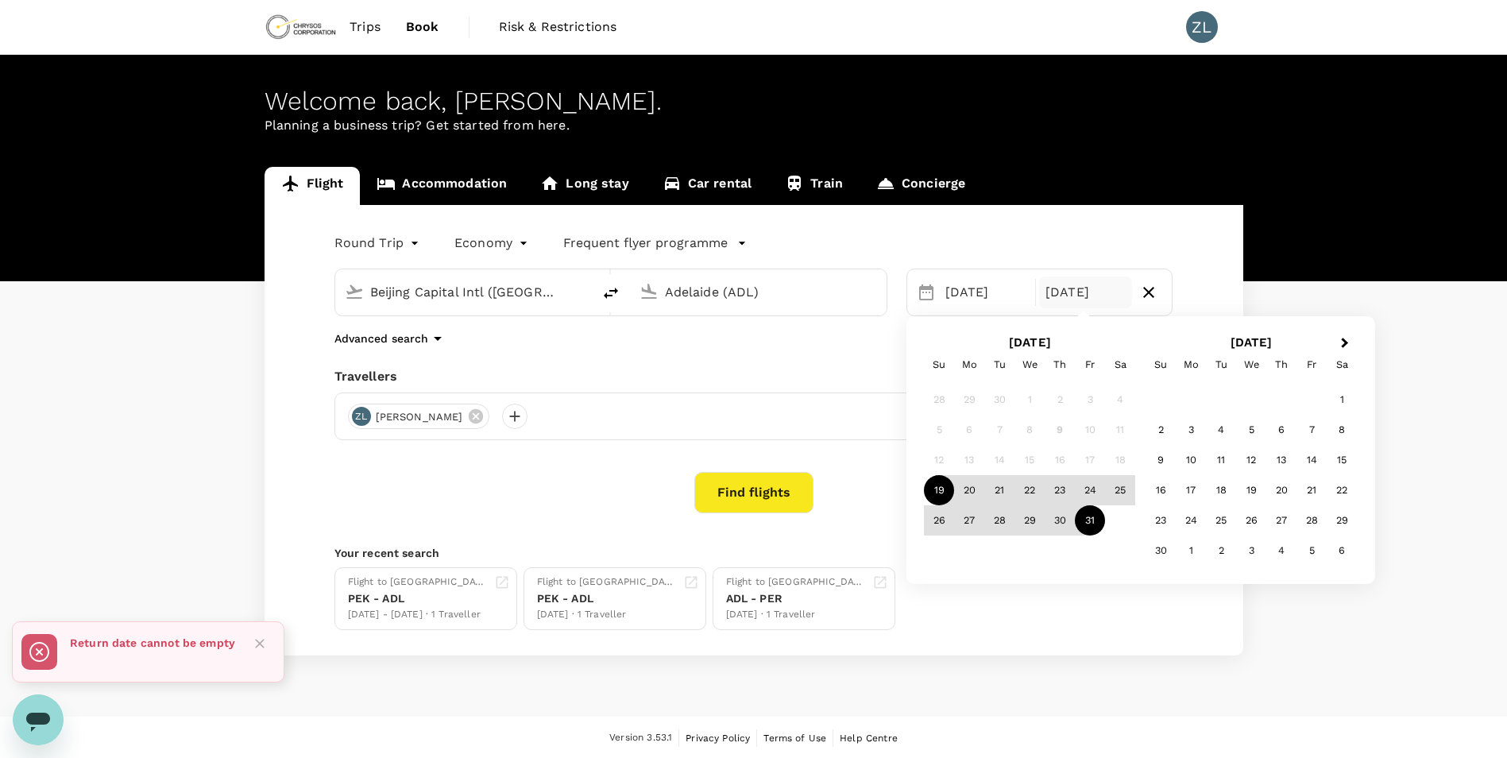
click at [1091, 524] on div "31" at bounding box center [1090, 520] width 30 height 30
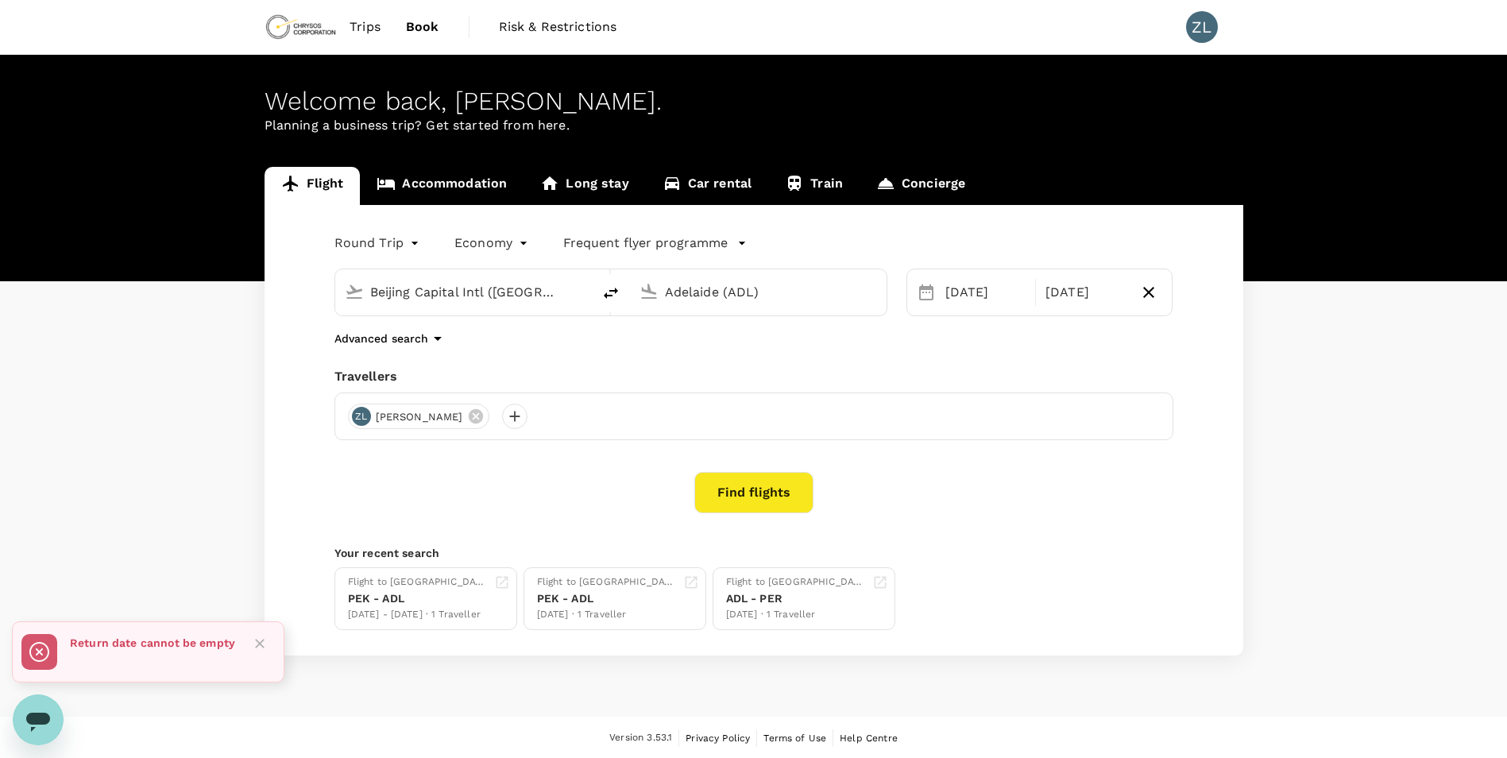
click at [748, 493] on button "Find flights" at bounding box center [753, 492] width 119 height 41
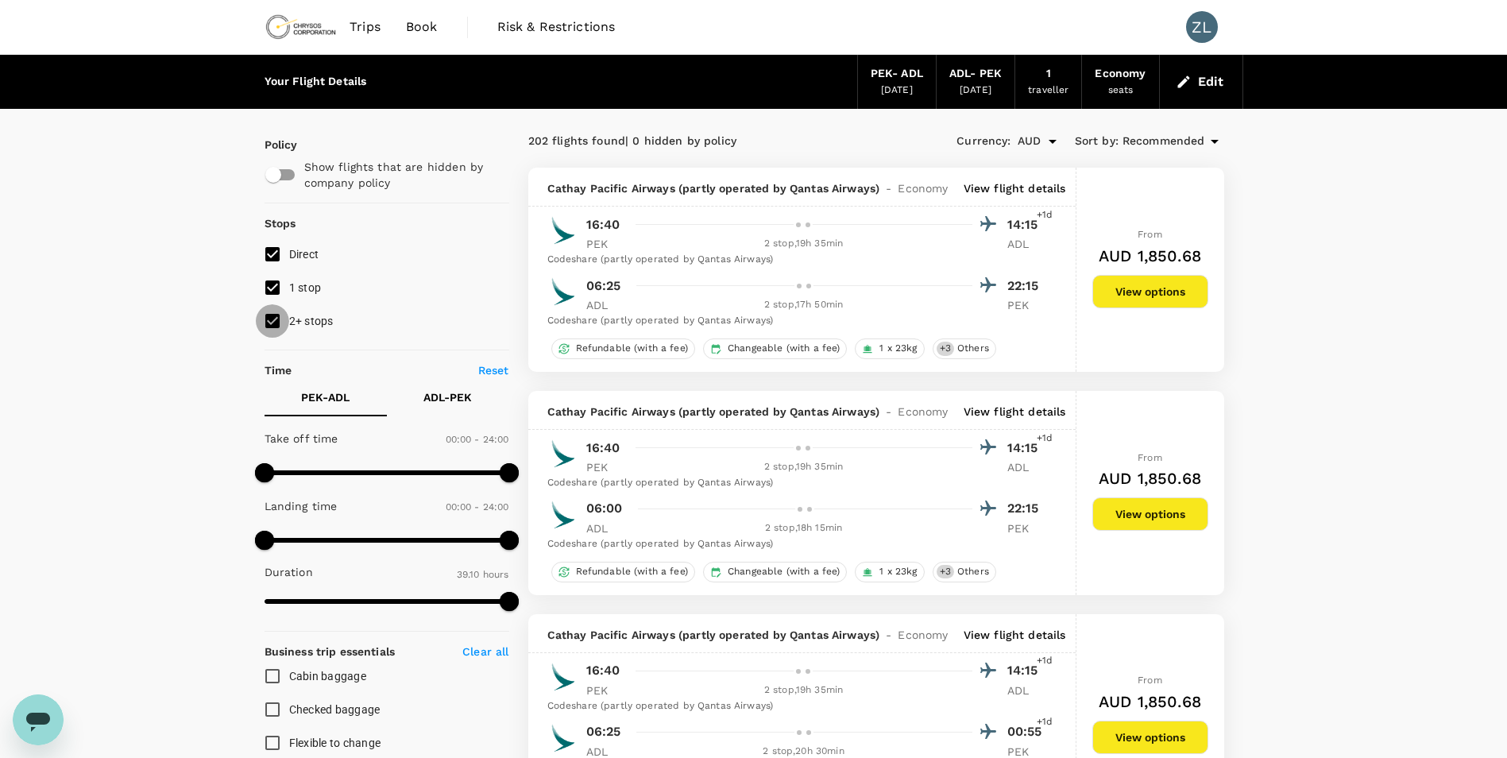
click at [279, 323] on input "2+ stops" at bounding box center [272, 320] width 33 height 33
checkbox input "false"
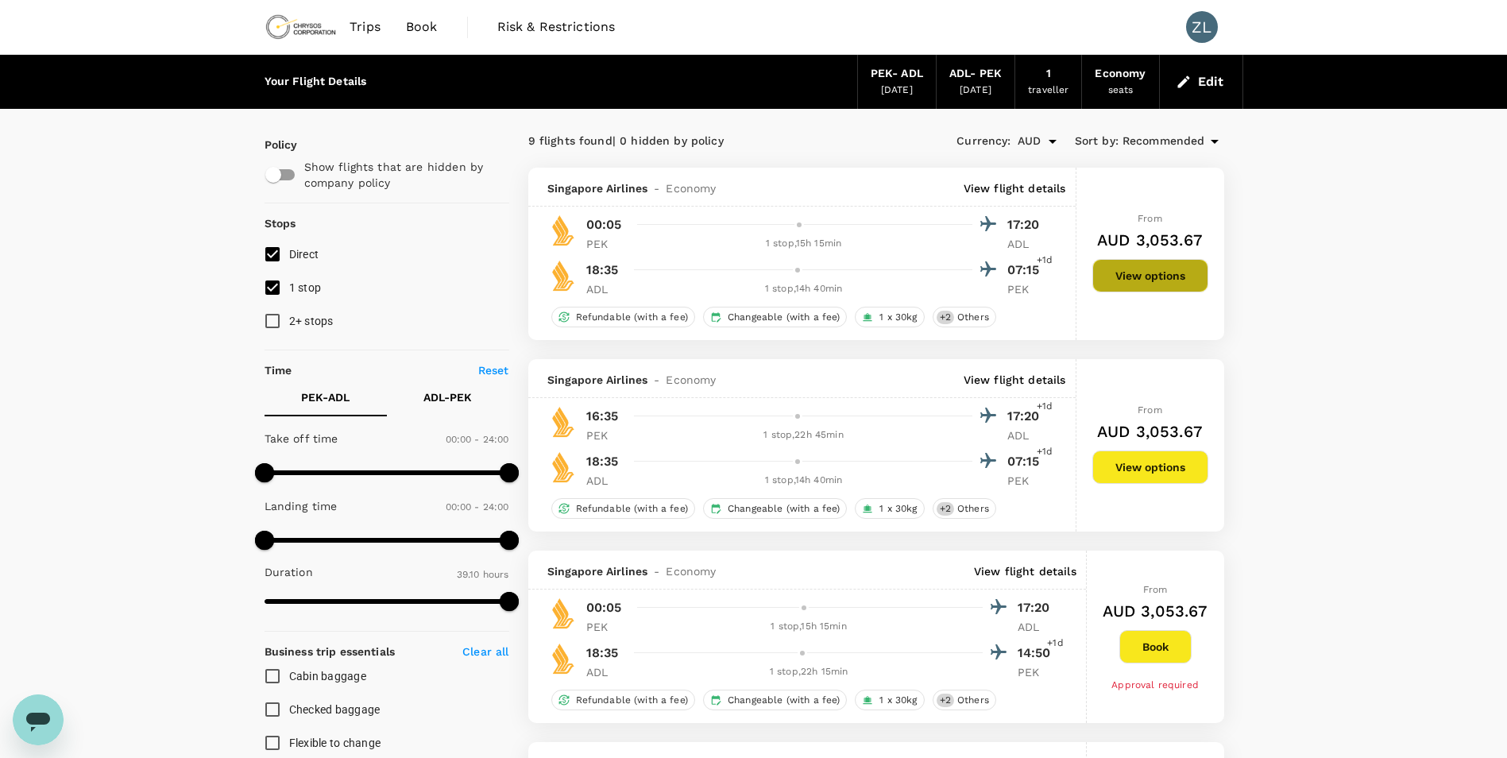
click at [1169, 283] on button "View options" at bounding box center [1150, 275] width 116 height 33
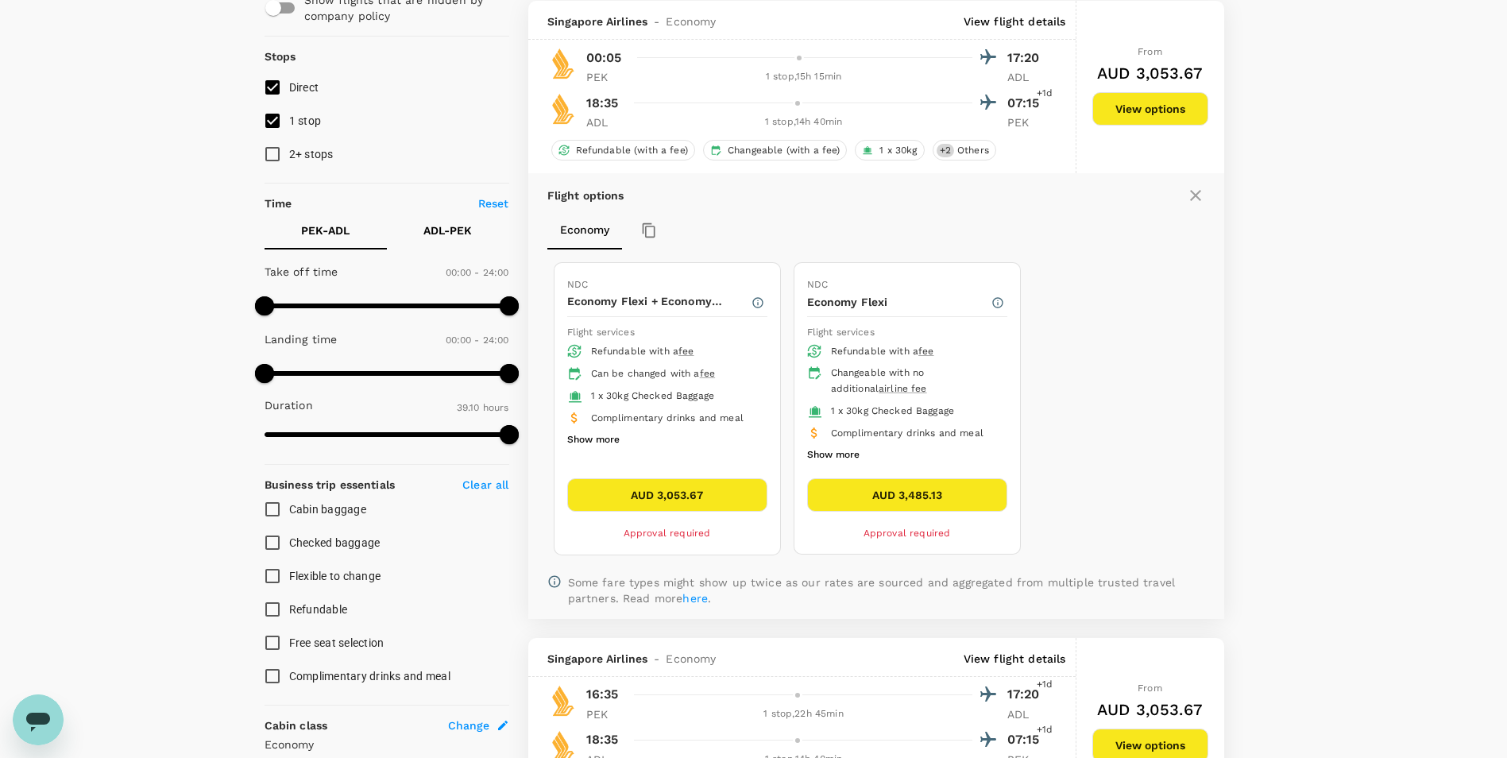
scroll to position [168, 0]
click at [676, 493] on button "AUD 3,053.67" at bounding box center [667, 493] width 200 height 33
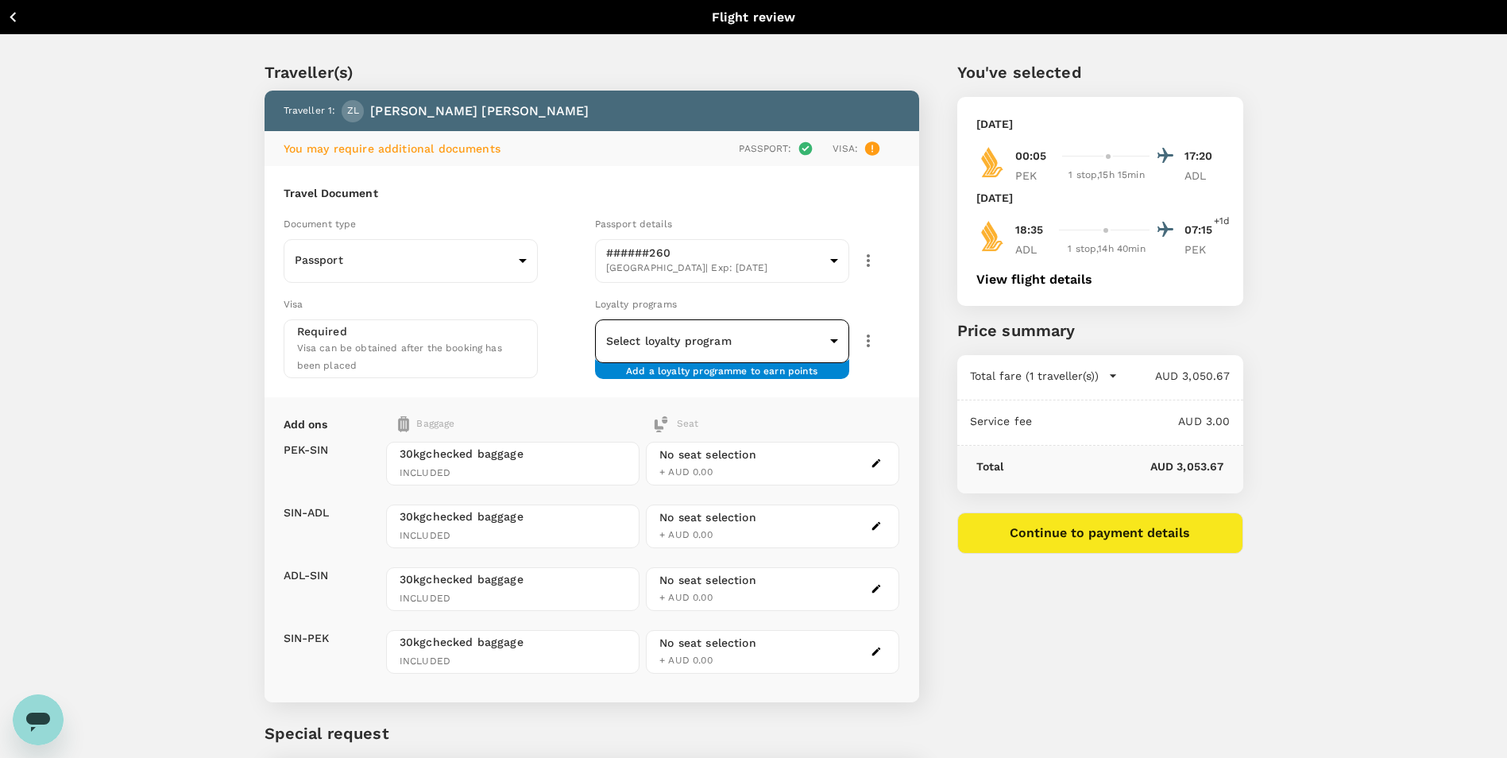
click at [773, 343] on body "Back to flight results Flight review Traveller(s) Traveller 1 : ZL Zheng Liang …" at bounding box center [753, 453] width 1507 height 906
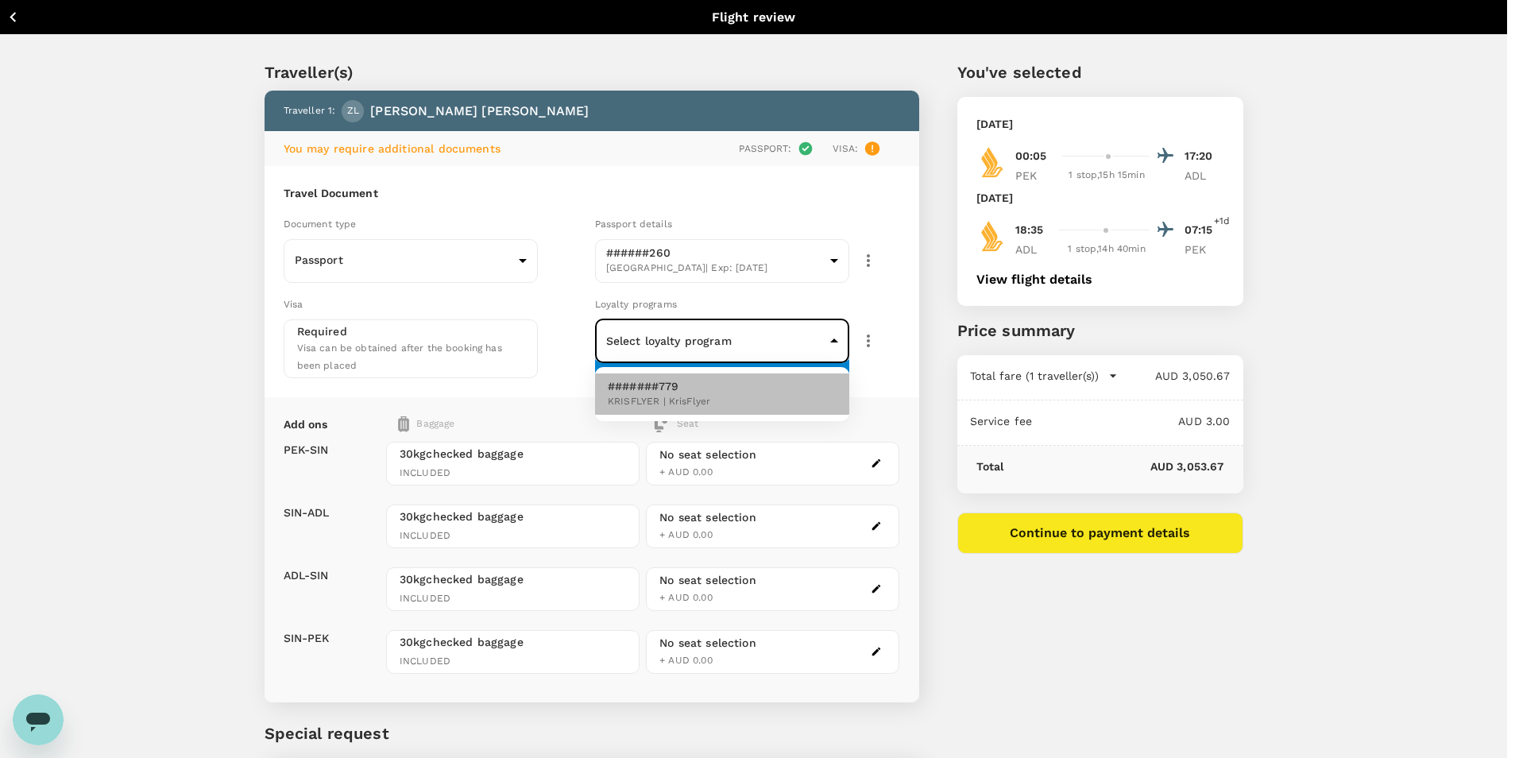
click at [709, 396] on span "KRISFLYER | KrisFlyer" at bounding box center [659, 402] width 102 height 16
type input "feb2e7fc-b670-40eb-b130-c4b9a57524a9"
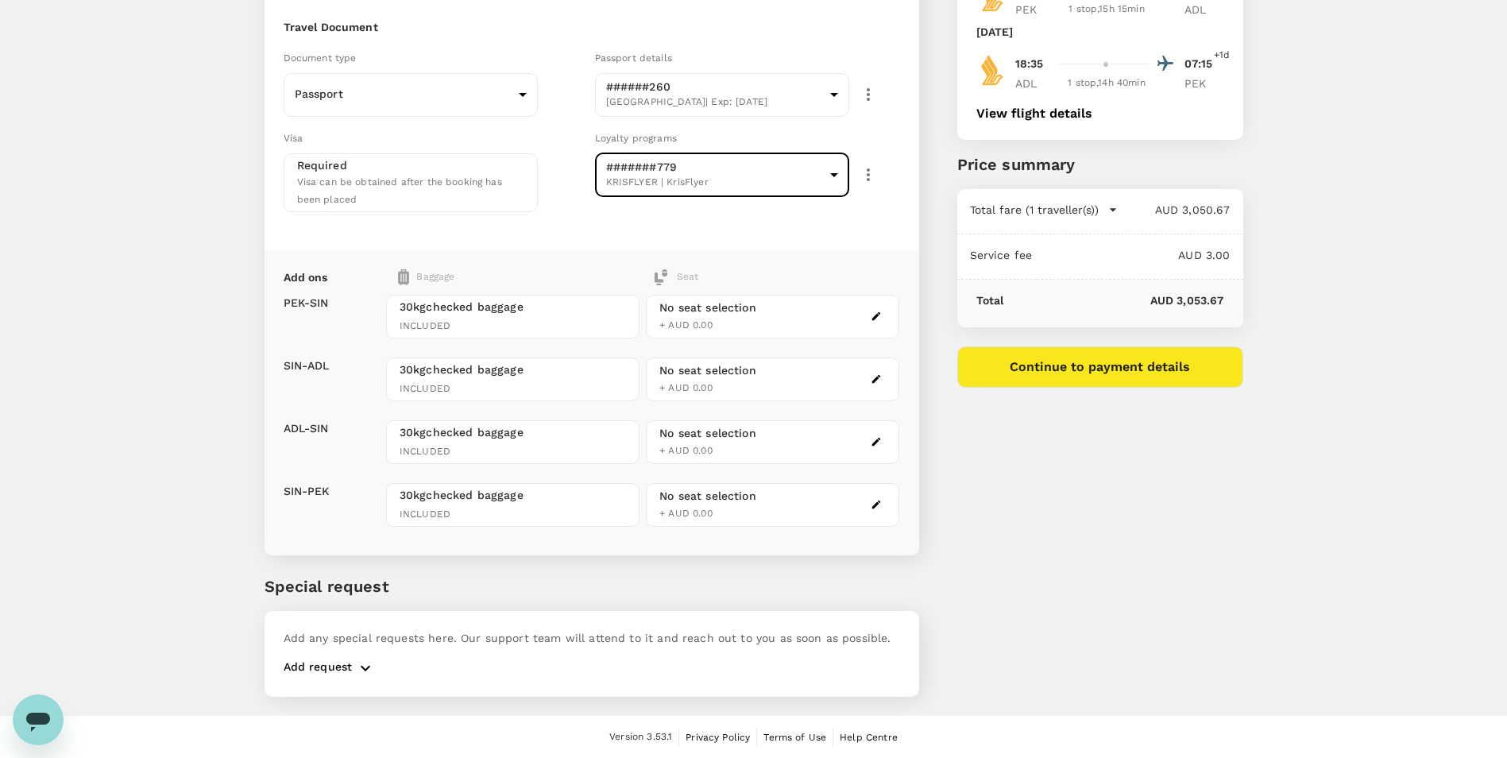
scroll to position [167, 0]
click at [356, 666] on icon "button" at bounding box center [365, 667] width 19 height 19
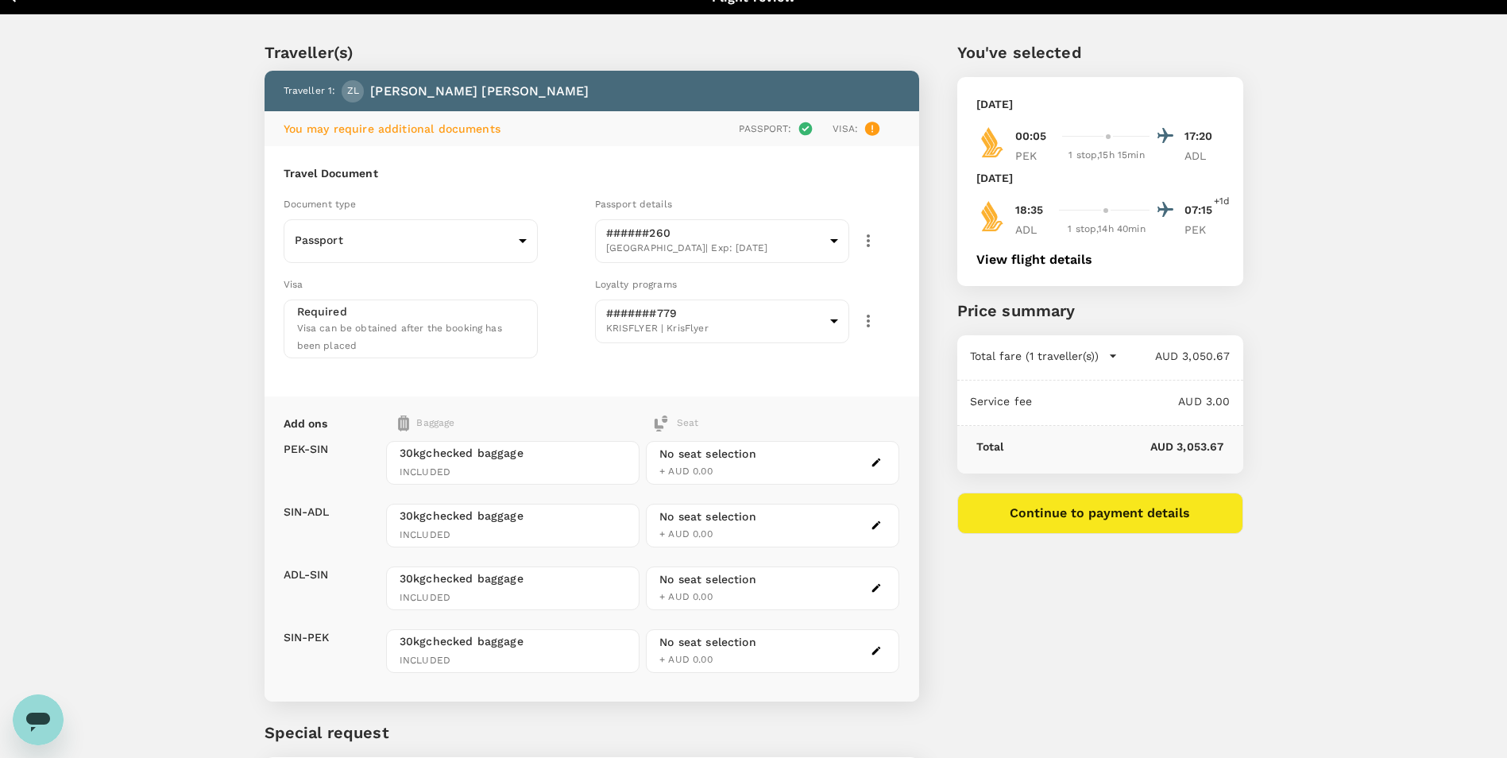
scroll to position [0, 0]
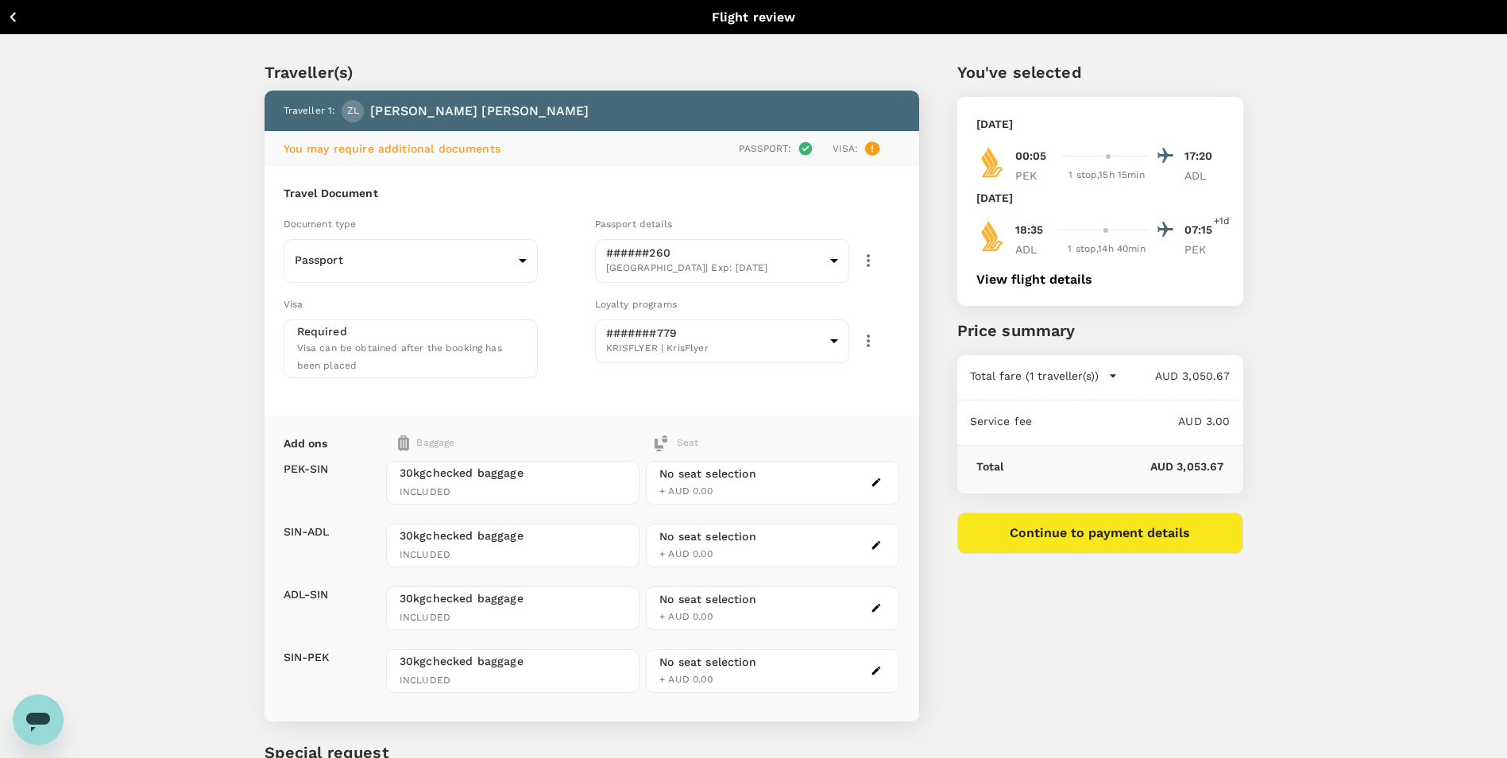
click at [364, 342] on span "Visa can be obtained after the booking has been placed" at bounding box center [399, 356] width 205 height 29
click at [1094, 533] on button "Continue to payment details" at bounding box center [1100, 532] width 286 height 41
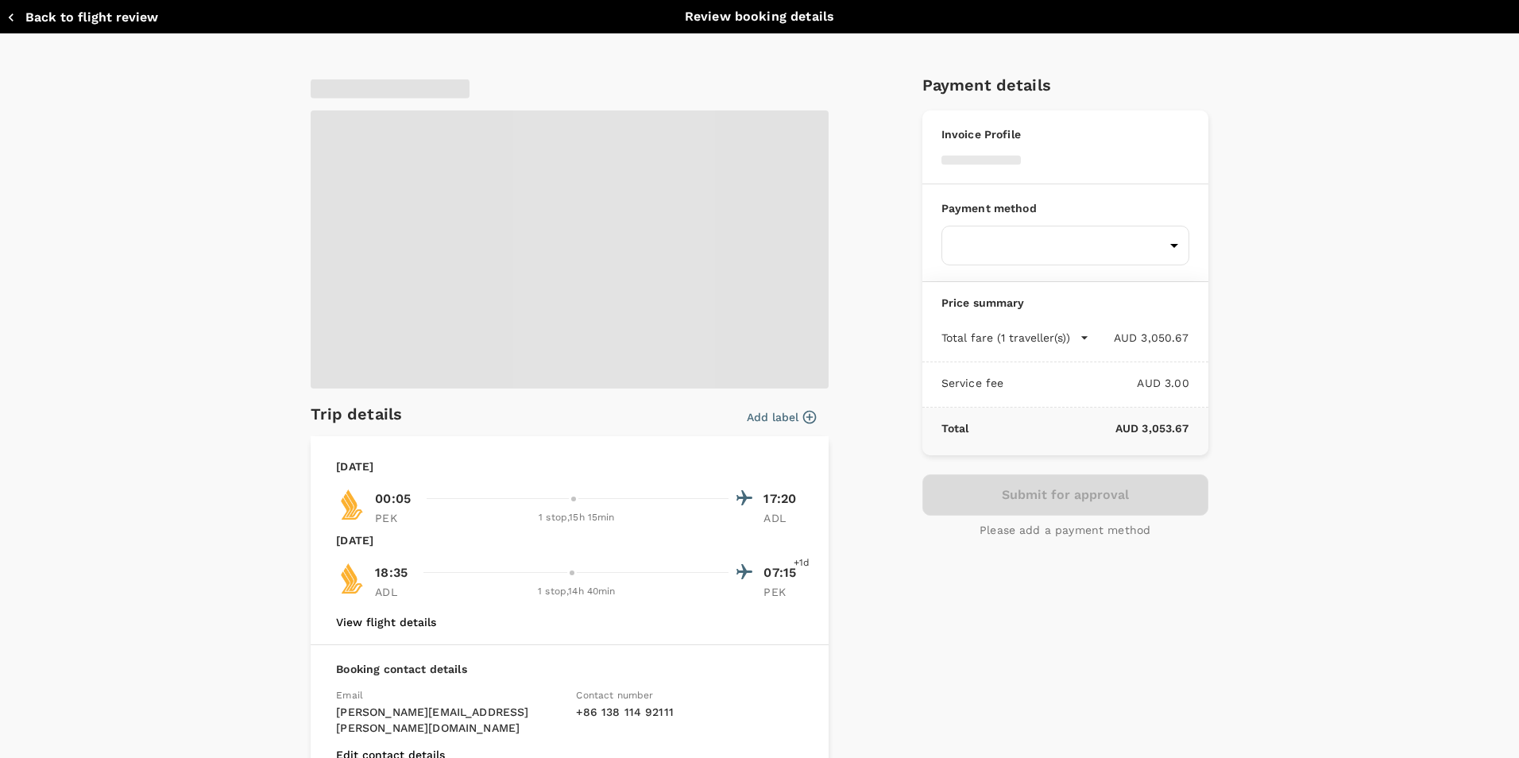
type input "9c4289b1-14a3-4119-8736-521306e5ca8f"
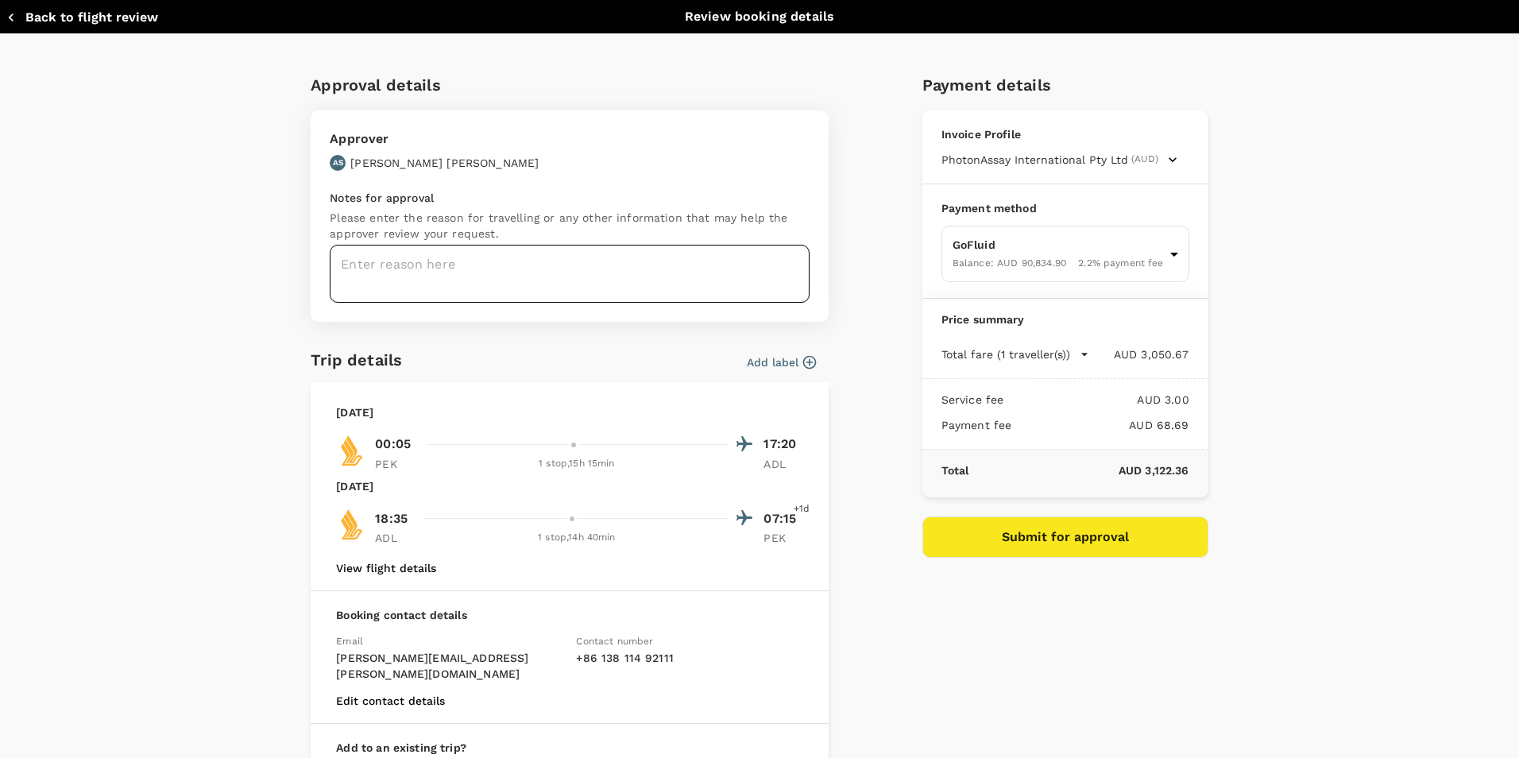
click at [516, 265] on textarea at bounding box center [570, 274] width 480 height 58
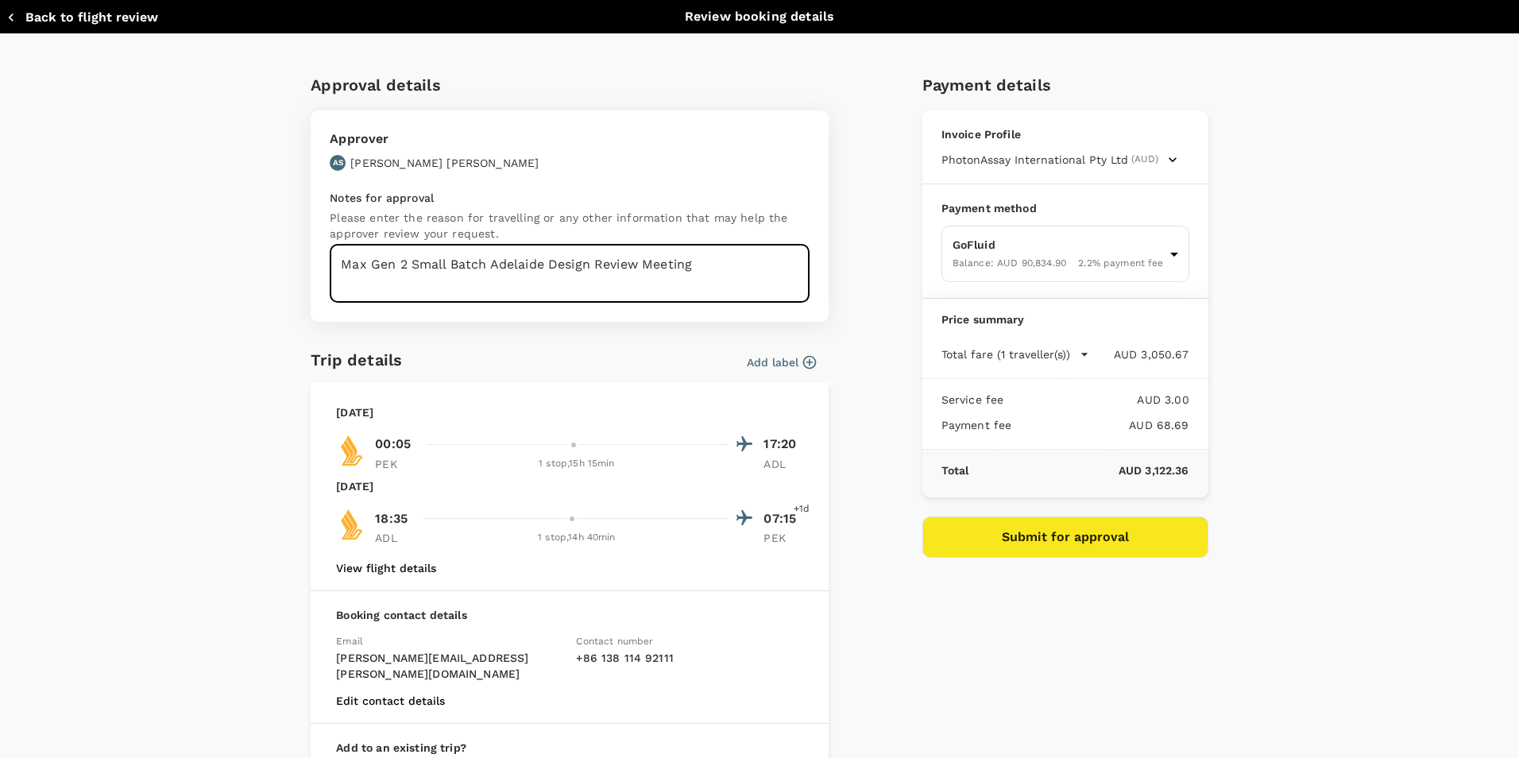
scroll to position [79, 0]
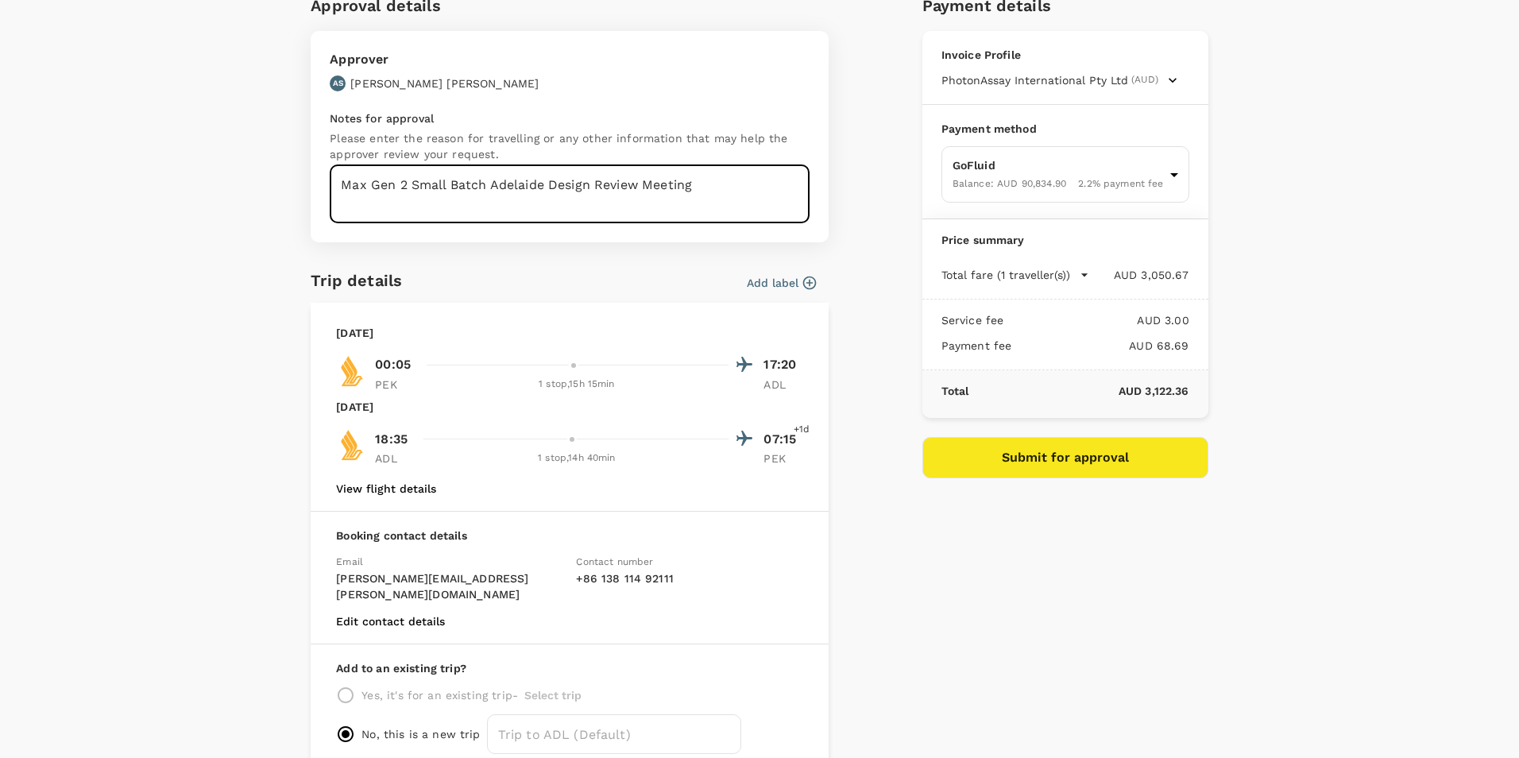
type textarea "Max Gen 2 Small Batch Adelaide Design Review Meeting"
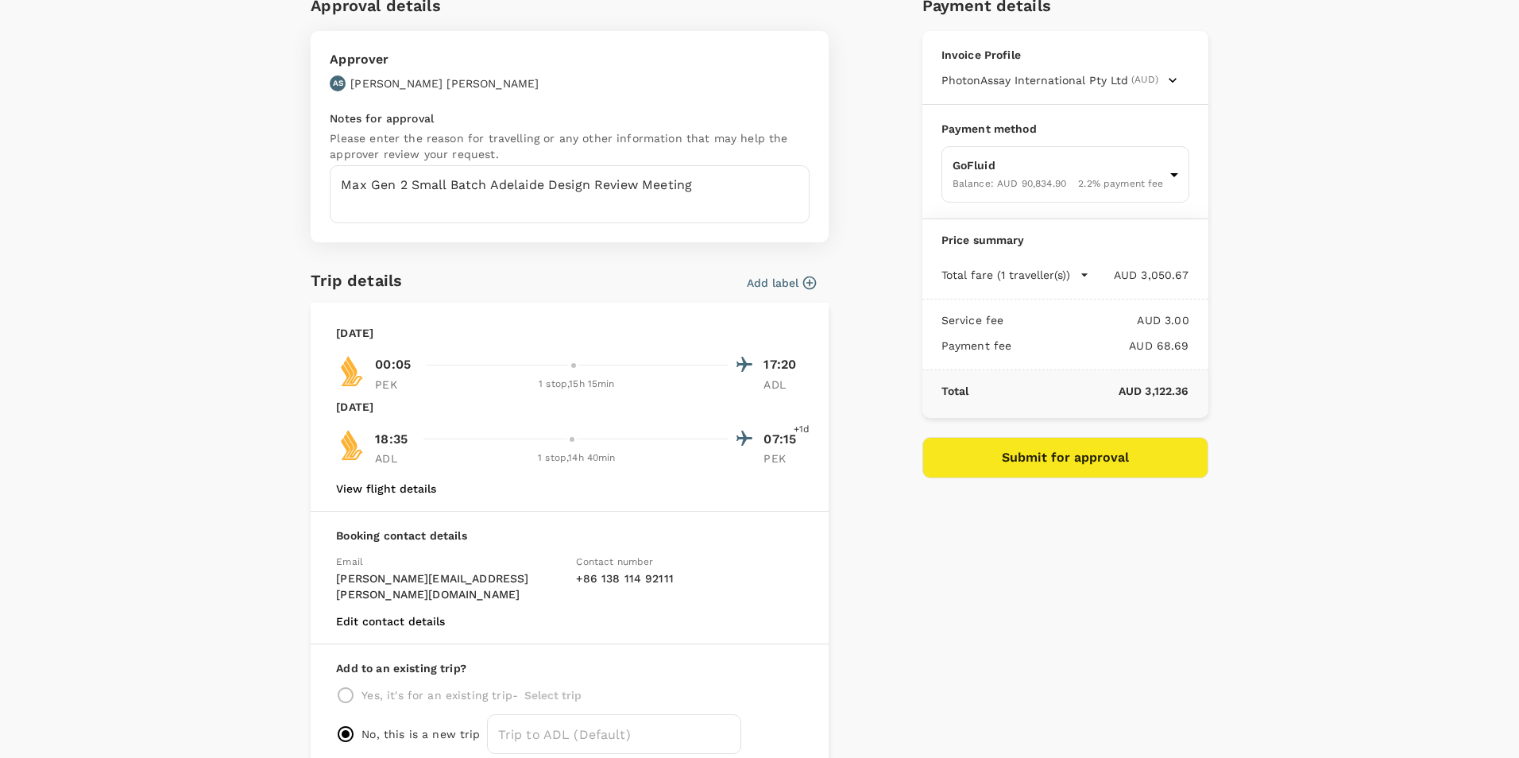
click at [1165, 79] on icon "button" at bounding box center [1173, 80] width 16 height 16
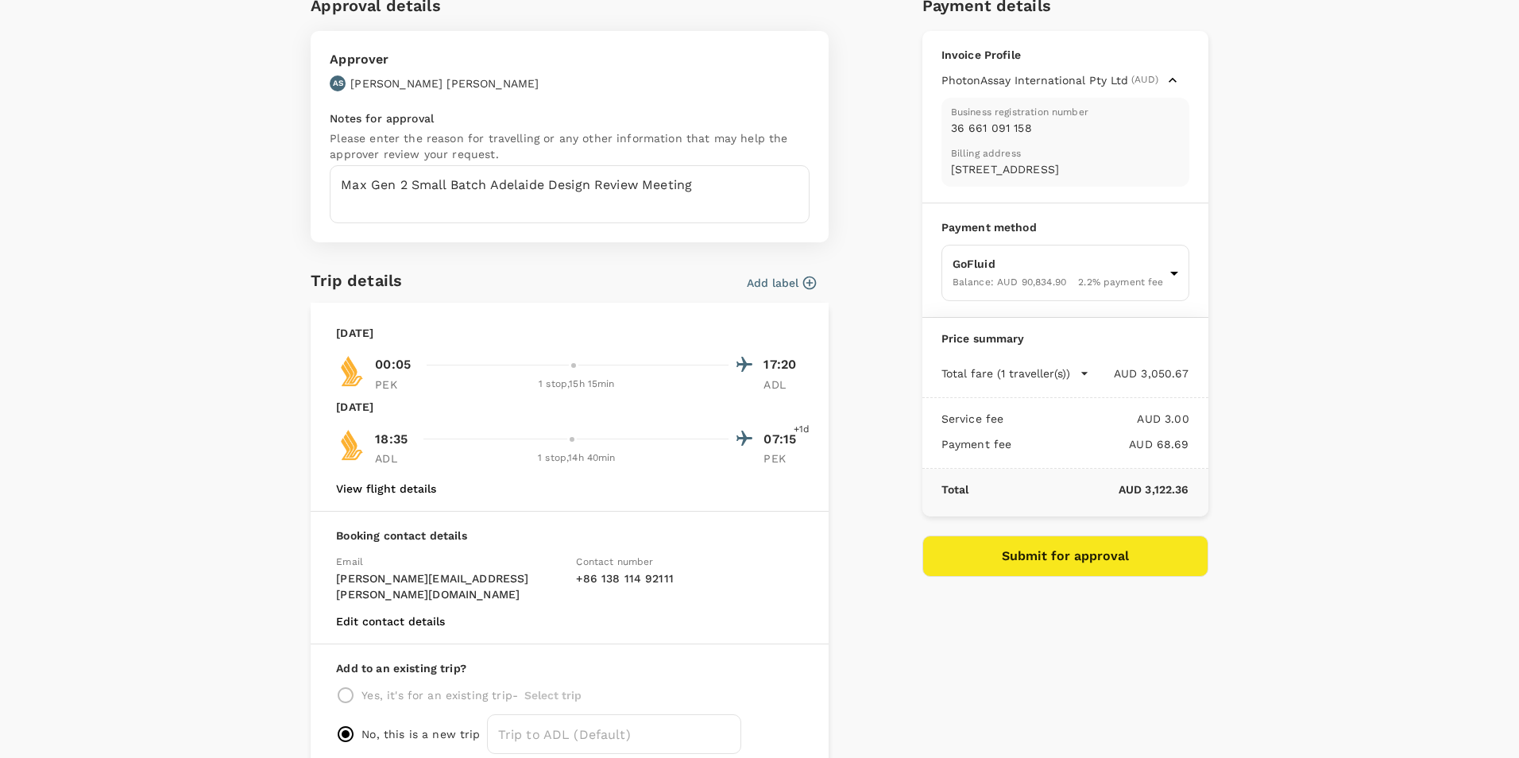
click at [1165, 79] on icon "button" at bounding box center [1173, 80] width 16 height 16
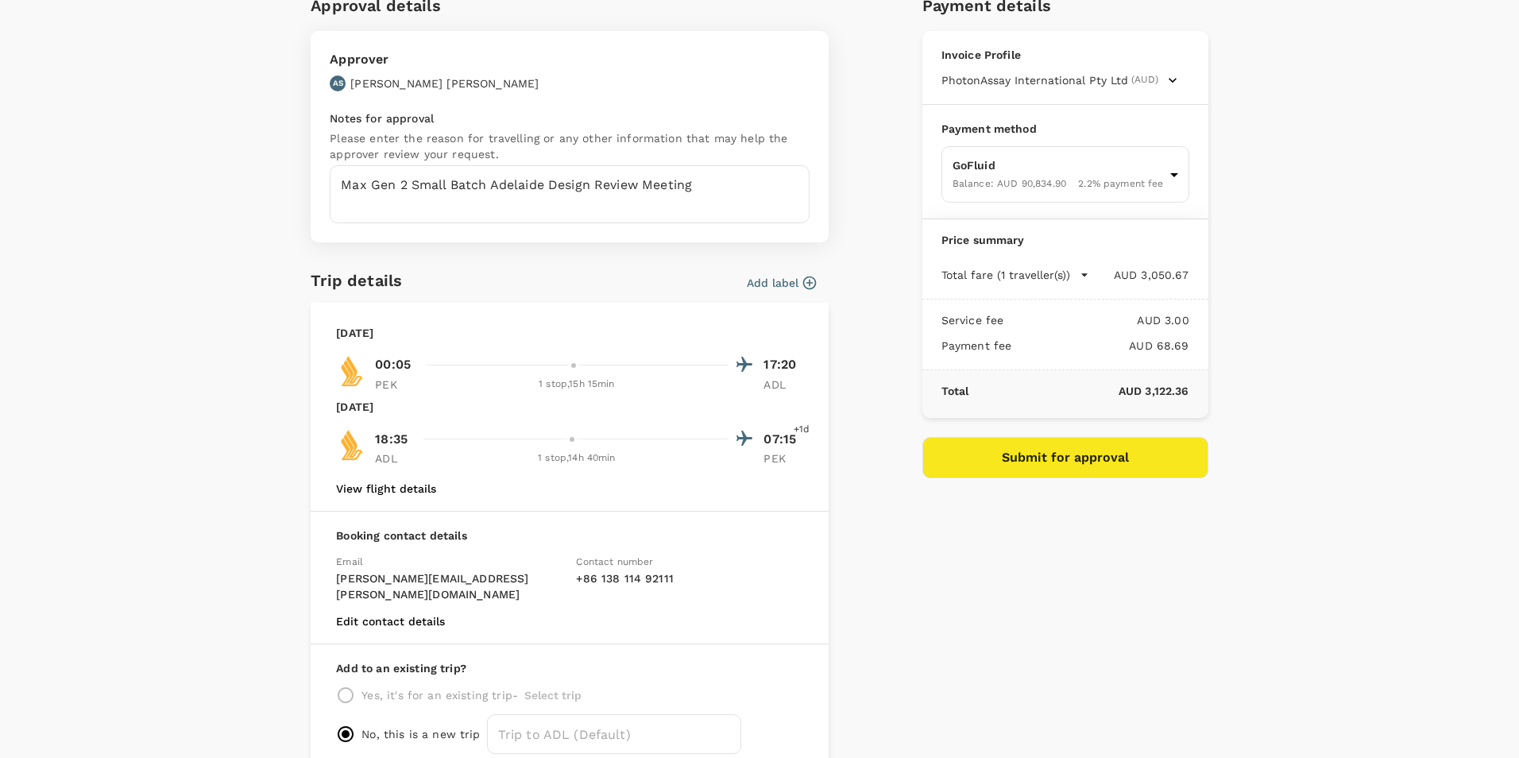
click at [1090, 458] on button "Submit for approval" at bounding box center [1065, 457] width 286 height 41
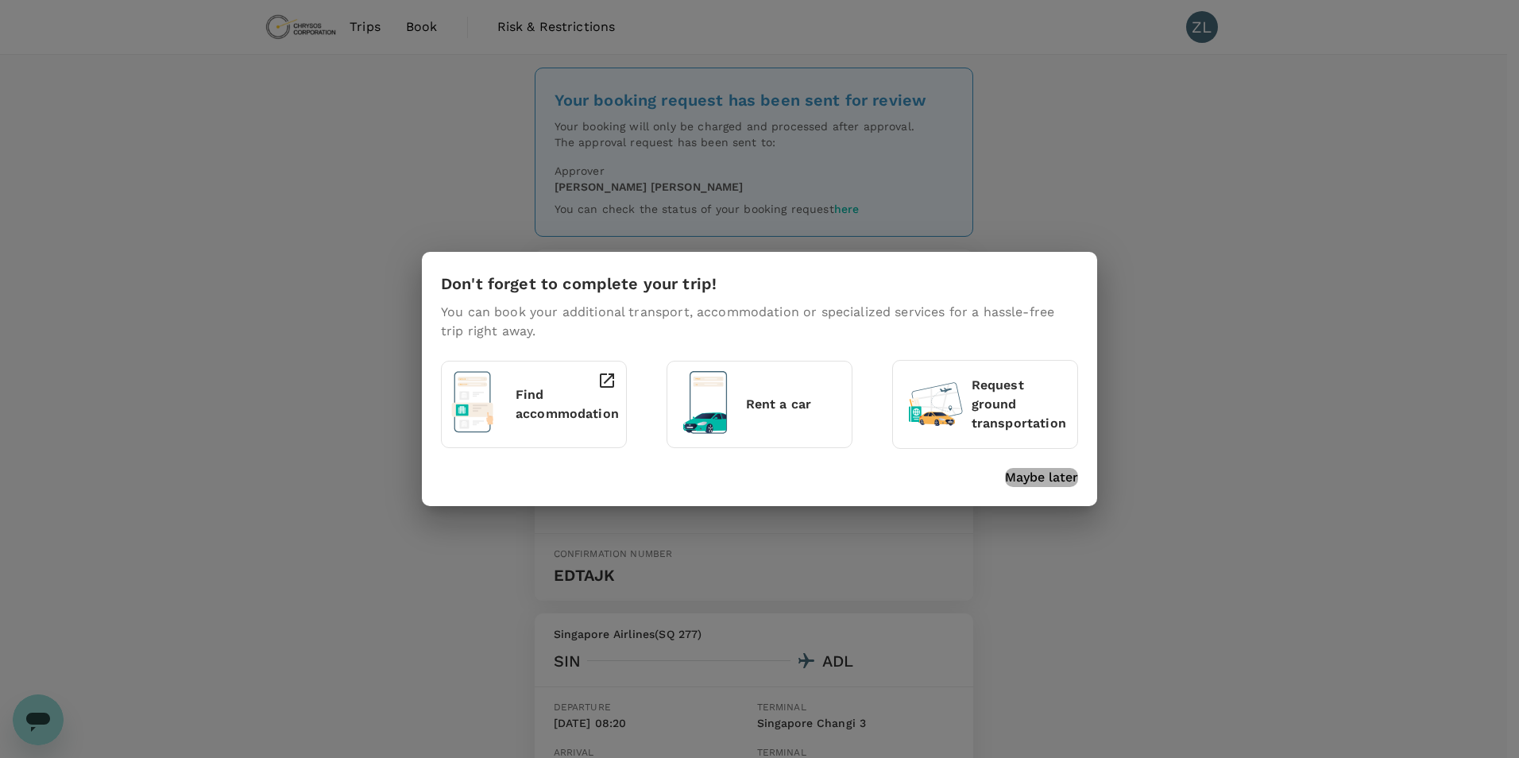
click at [1051, 478] on p "Maybe later" at bounding box center [1041, 477] width 73 height 19
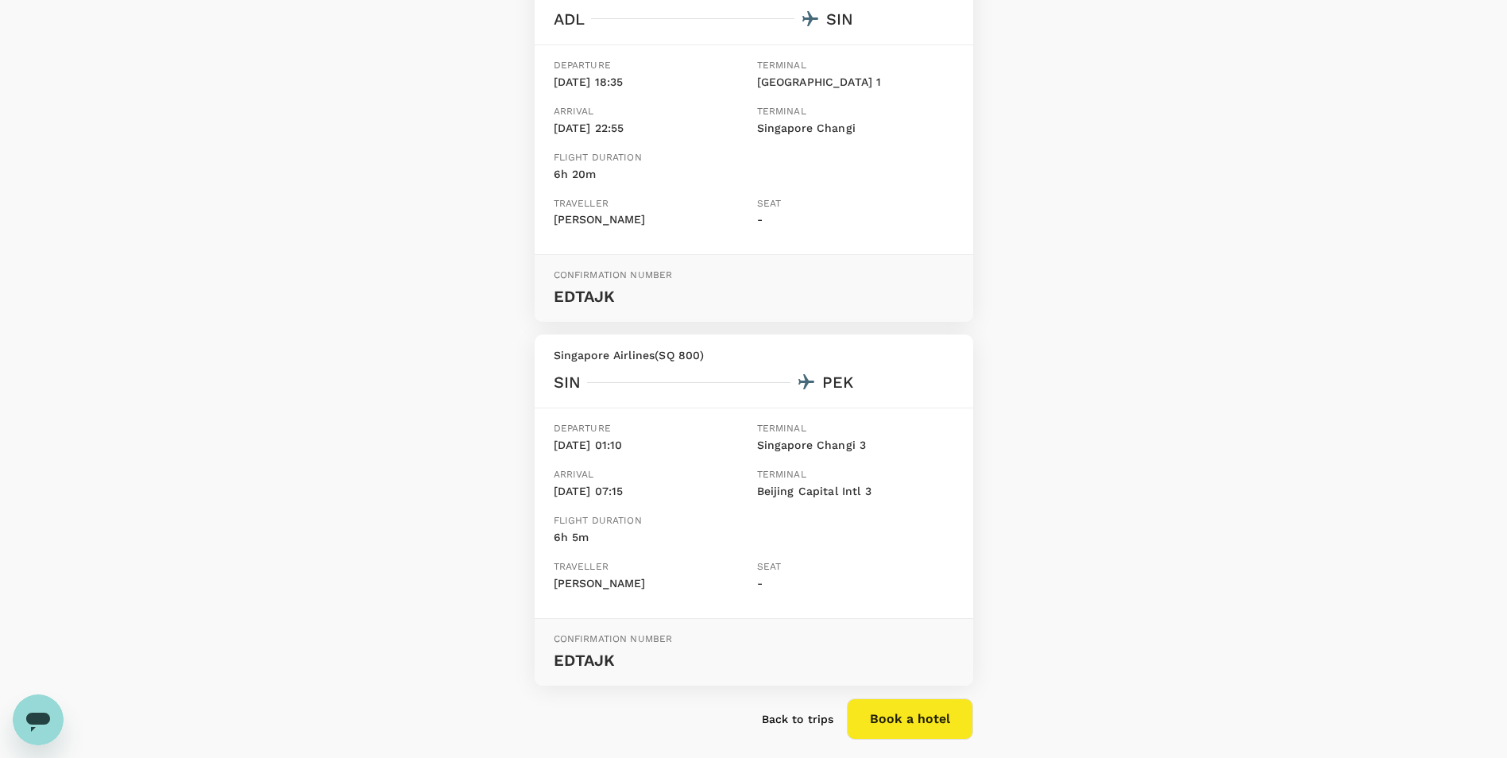
scroll to position [1080, 0]
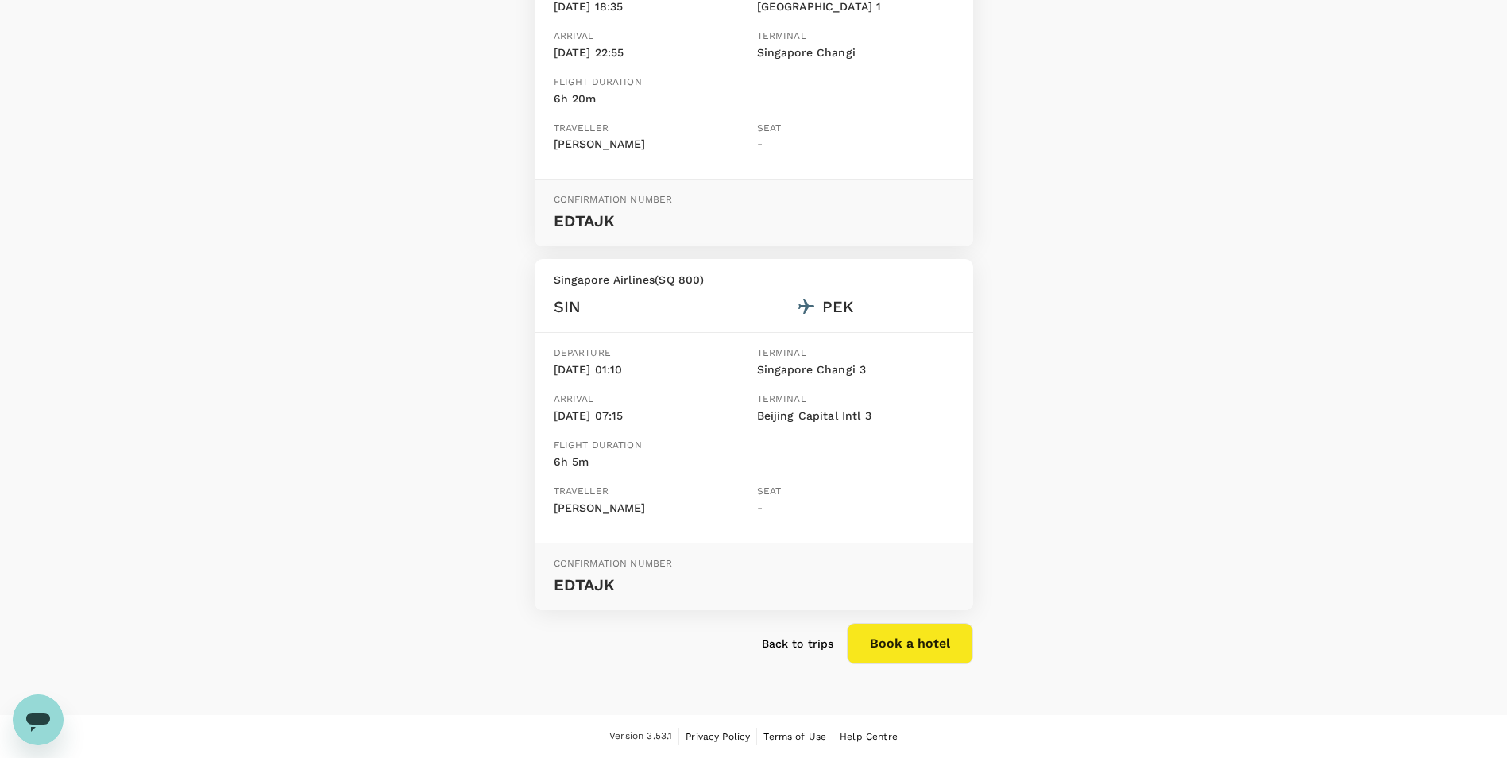
click at [797, 649] on p "Back to trips" at bounding box center [798, 644] width 72 height 16
